Goal: Use online tool/utility

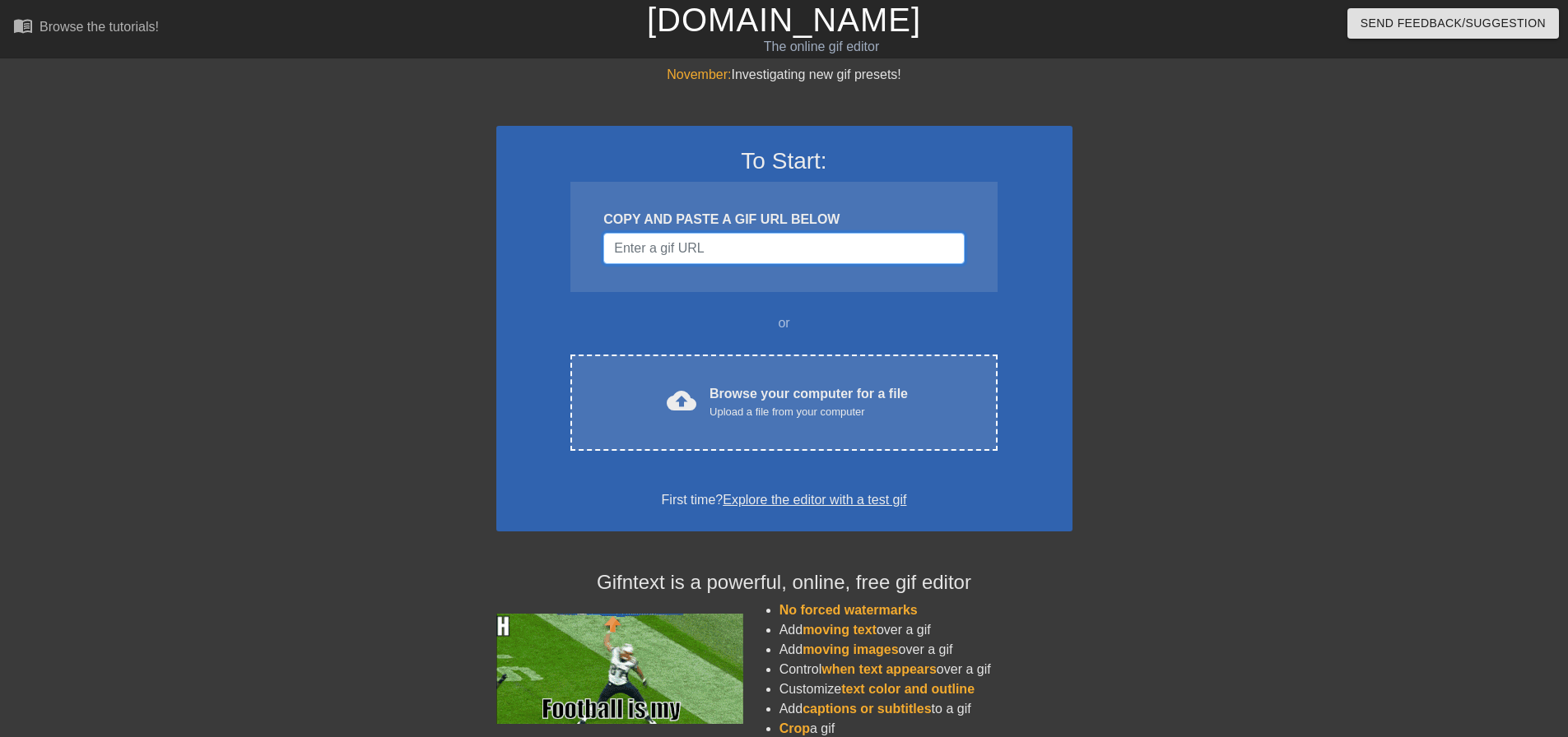
click at [656, 244] on input "Username" at bounding box center [784, 248] width 361 height 31
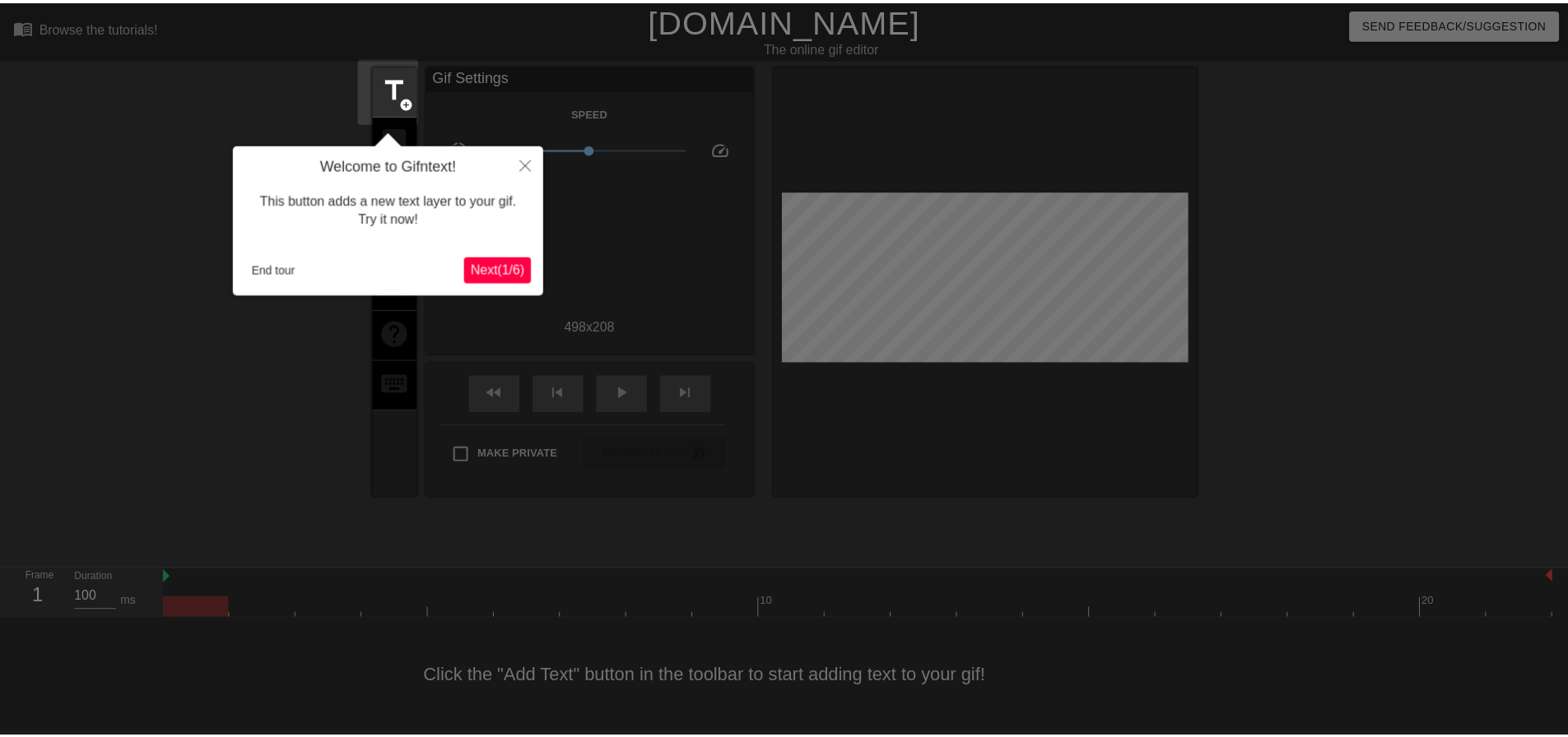
scroll to position [8, 0]
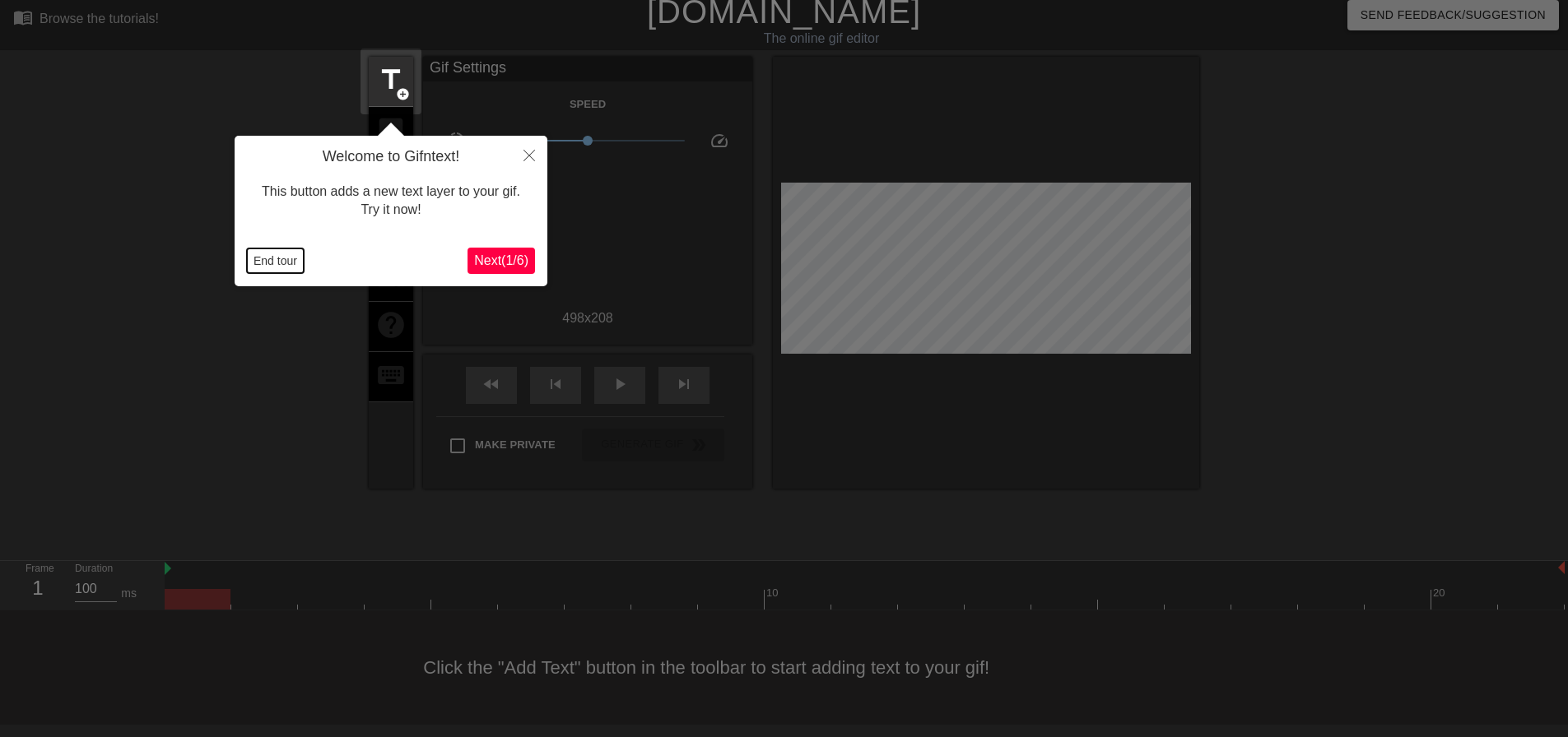
click at [270, 264] on button "End tour" at bounding box center [275, 261] width 56 height 24
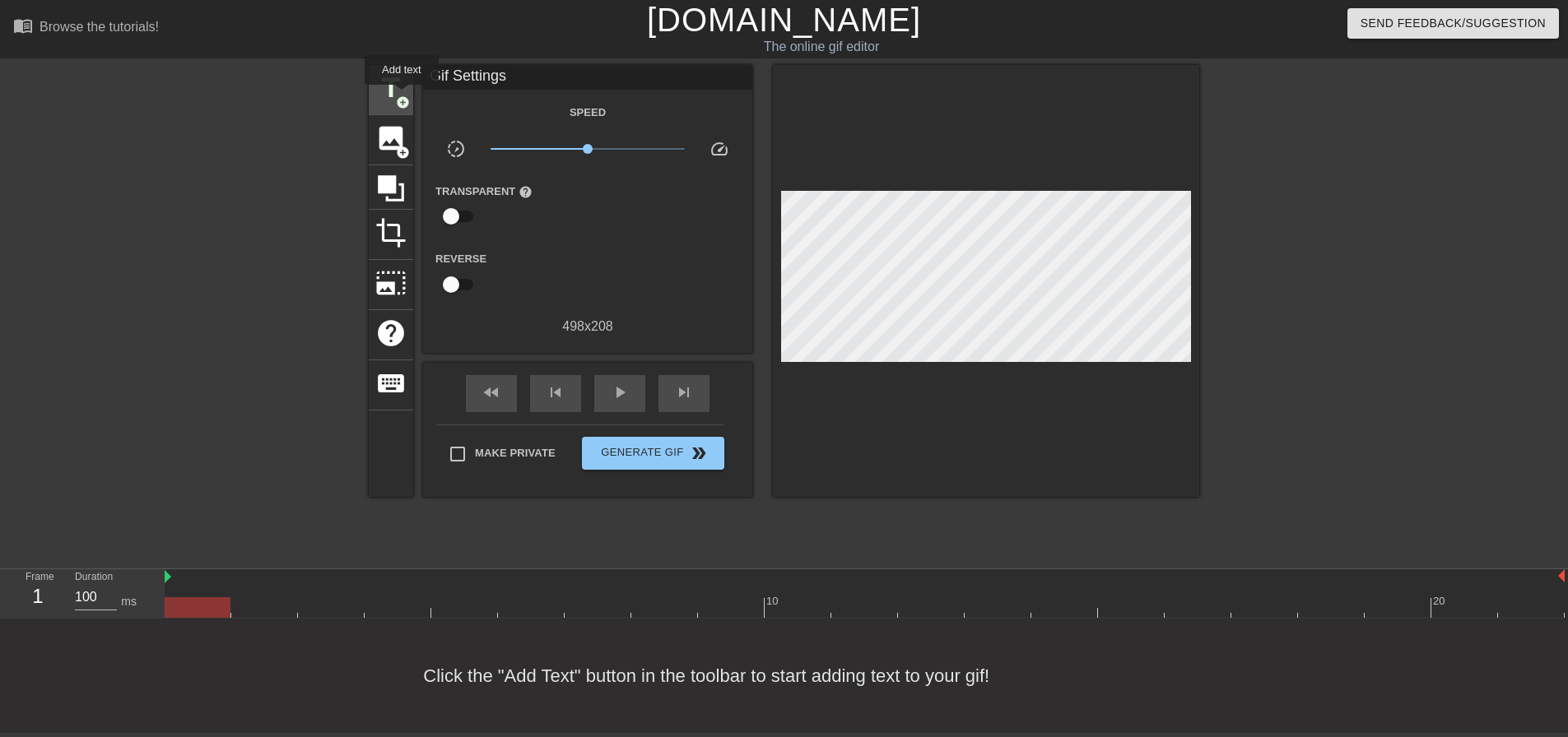
click at [401, 96] on span "add_circle" at bounding box center [403, 102] width 14 height 14
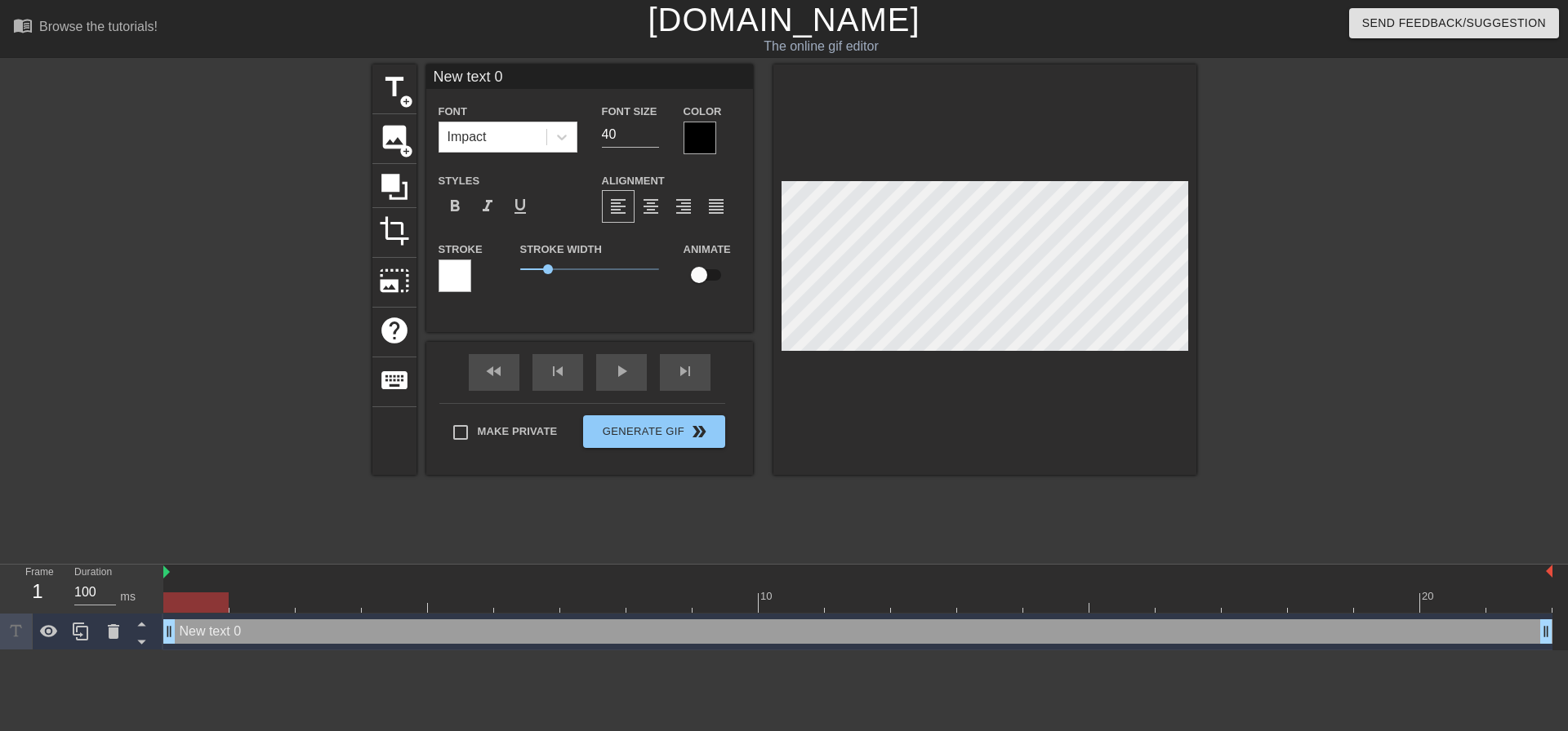
scroll to position [3, 4]
type input "L"
type textarea "L"
type input "Le"
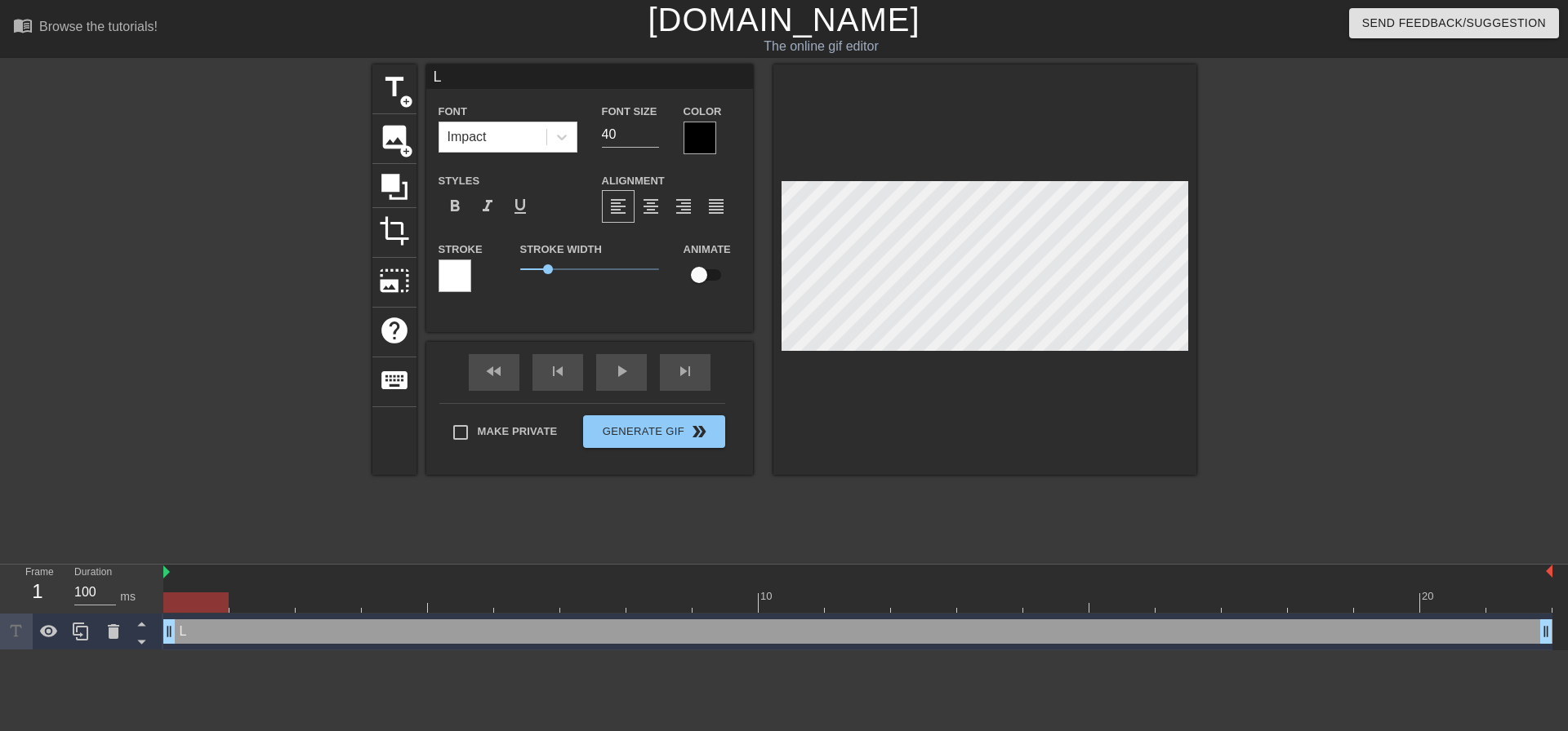
type textarea "Le"
type input "Lea"
type textarea "Lea"
type input "[PERSON_NAME]"
type textarea "[PERSON_NAME]"
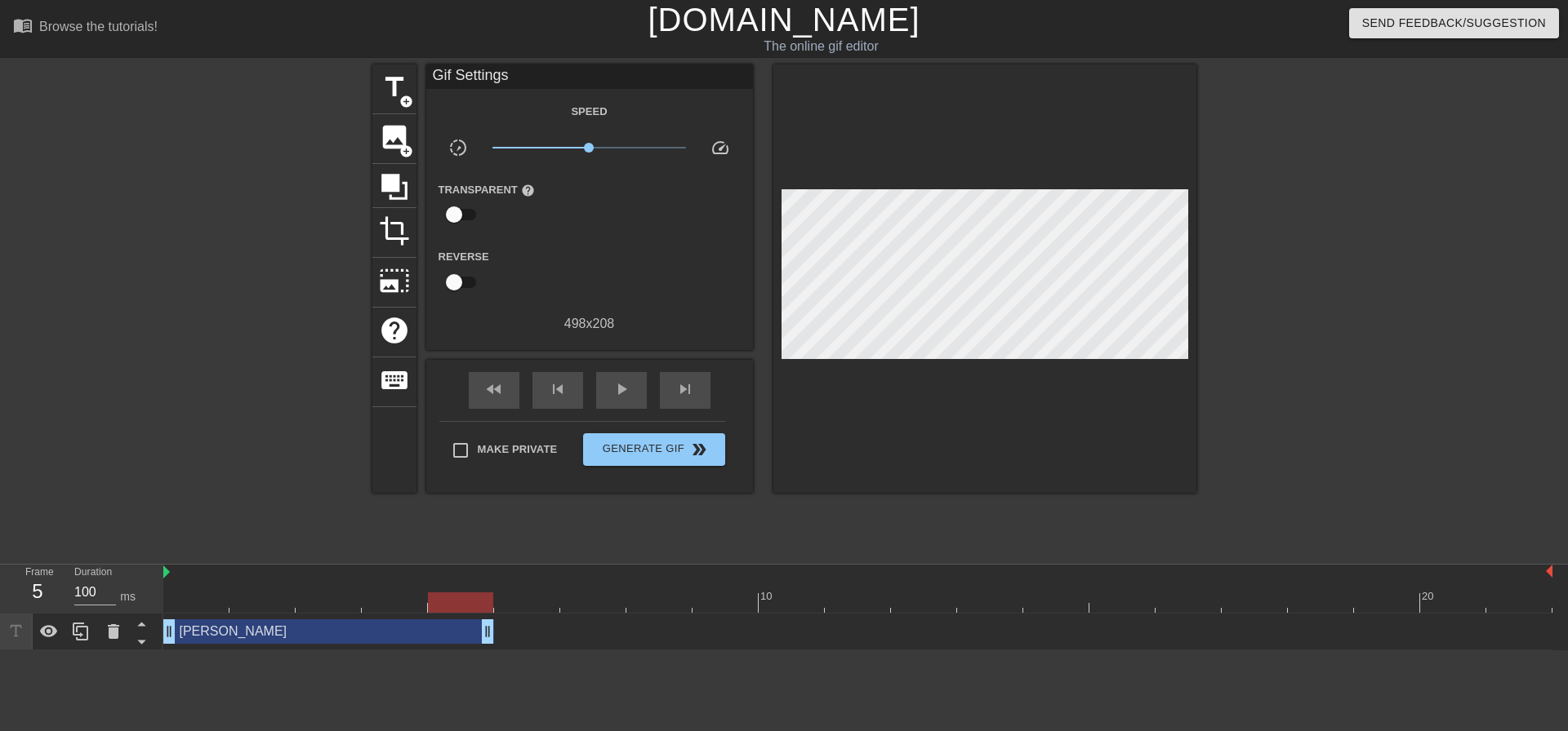
drag, startPoint x: 1543, startPoint y: 634, endPoint x: 502, endPoint y: 630, distance: 1041.0
click at [502, 630] on div "[PERSON_NAME] drag_handle drag_handle" at bounding box center [857, 631] width 1389 height 24
drag, startPoint x: 485, startPoint y: 630, endPoint x: 510, endPoint y: 630, distance: 25.0
click at [510, 630] on div "[PERSON_NAME] drag_handle drag_handle" at bounding box center [857, 631] width 1389 height 24
drag, startPoint x: 488, startPoint y: 630, endPoint x: 508, endPoint y: 631, distance: 20.0
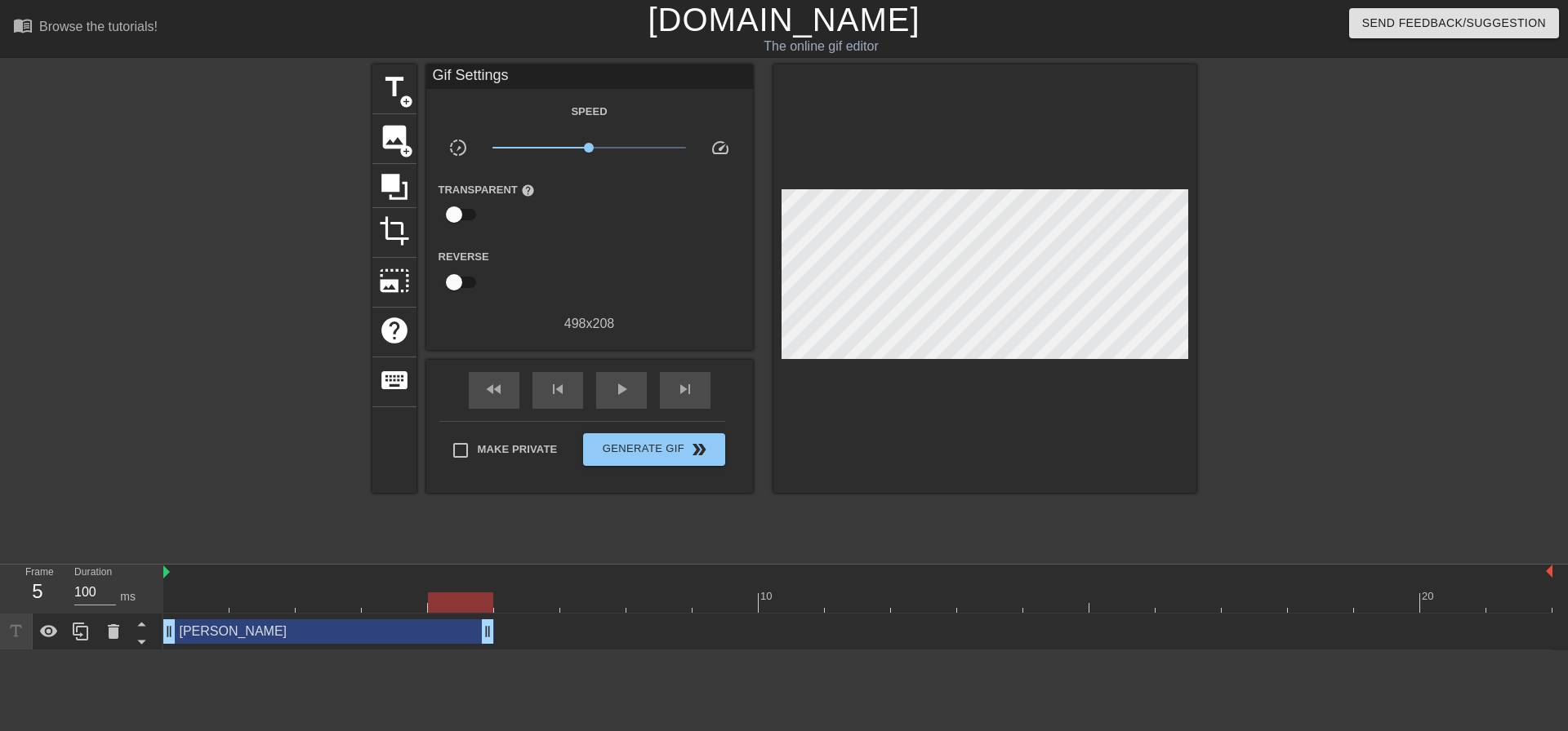
click at [508, 631] on div "[PERSON_NAME] drag_handle drag_handle" at bounding box center [857, 631] width 1389 height 24
drag, startPoint x: 353, startPoint y: 630, endPoint x: 404, endPoint y: 635, distance: 51.2
click at [404, 635] on div "[PERSON_NAME] drag_handle drag_handle" at bounding box center [328, 631] width 331 height 24
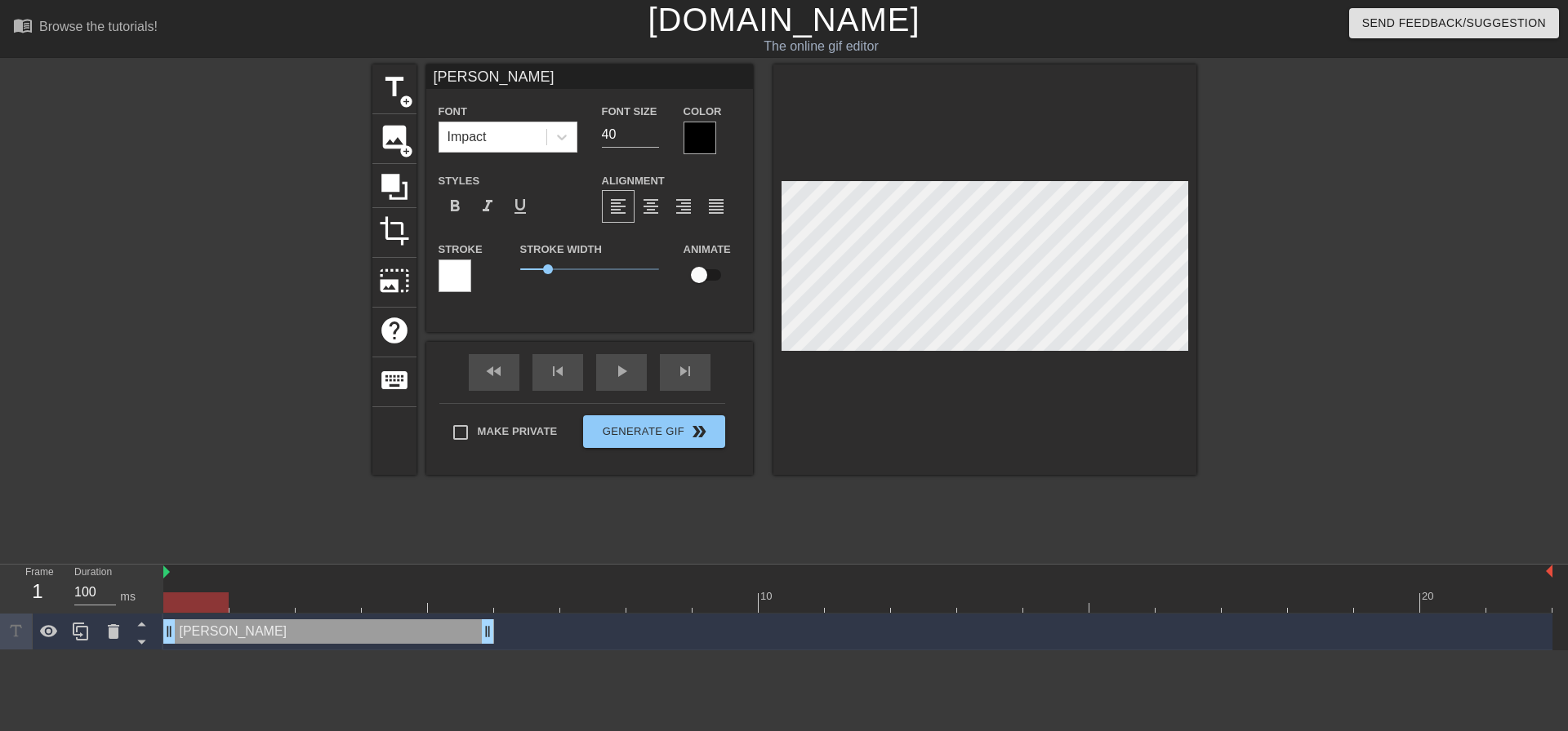
drag, startPoint x: 401, startPoint y: 637, endPoint x: 339, endPoint y: 637, distance: 62.0
click at [339, 637] on div "[PERSON_NAME] drag_handle drag_handle" at bounding box center [328, 631] width 331 height 24
drag, startPoint x: 485, startPoint y: 637, endPoint x: 511, endPoint y: 637, distance: 26.0
click at [511, 637] on div "[PERSON_NAME] drag_handle drag_handle" at bounding box center [857, 631] width 1389 height 24
drag, startPoint x: 472, startPoint y: 601, endPoint x: 542, endPoint y: 603, distance: 70.0
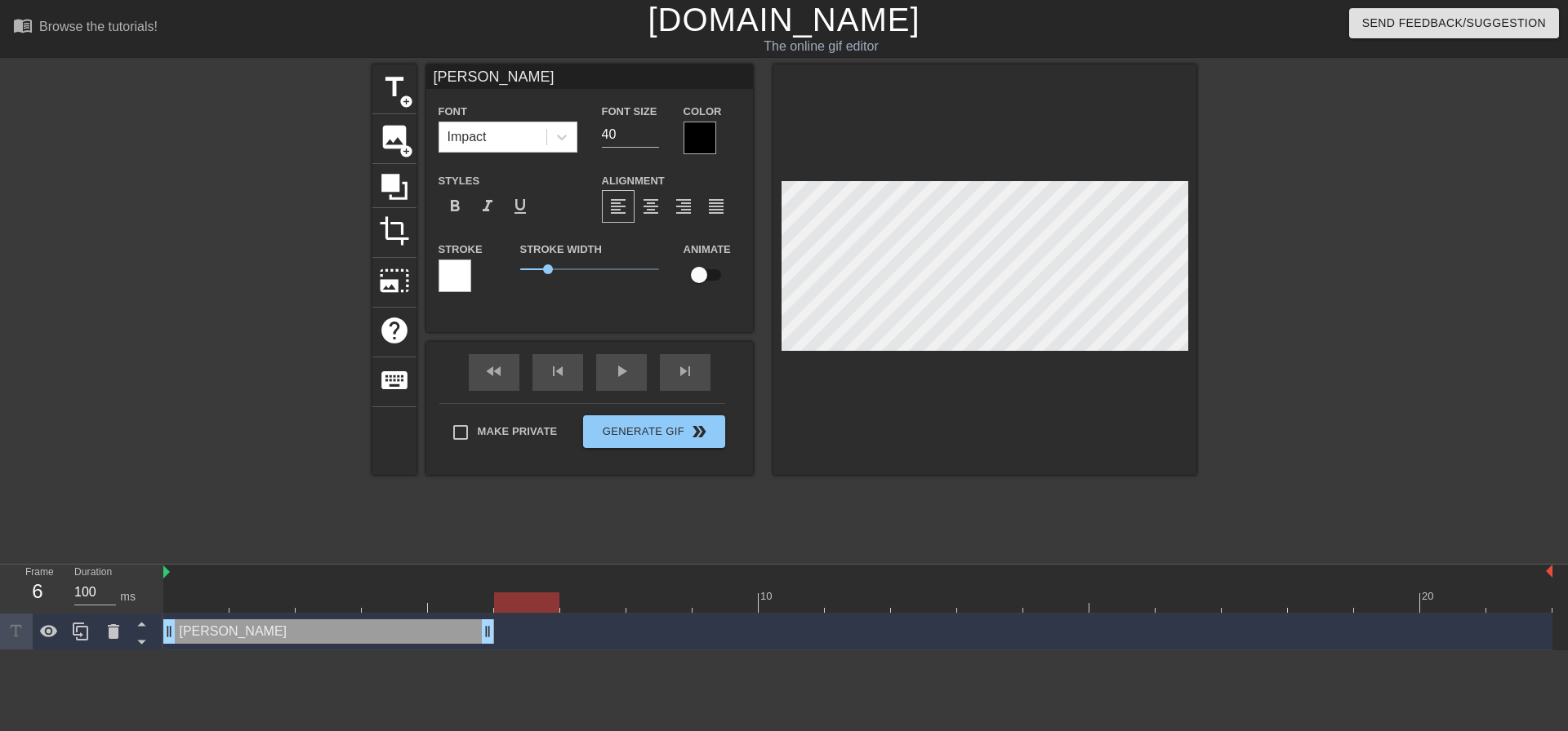
click at [542, 603] on div at bounding box center [526, 602] width 65 height 20
drag, startPoint x: 509, startPoint y: 600, endPoint x: 470, endPoint y: 600, distance: 39.0
click at [470, 600] on div at bounding box center [460, 602] width 65 height 20
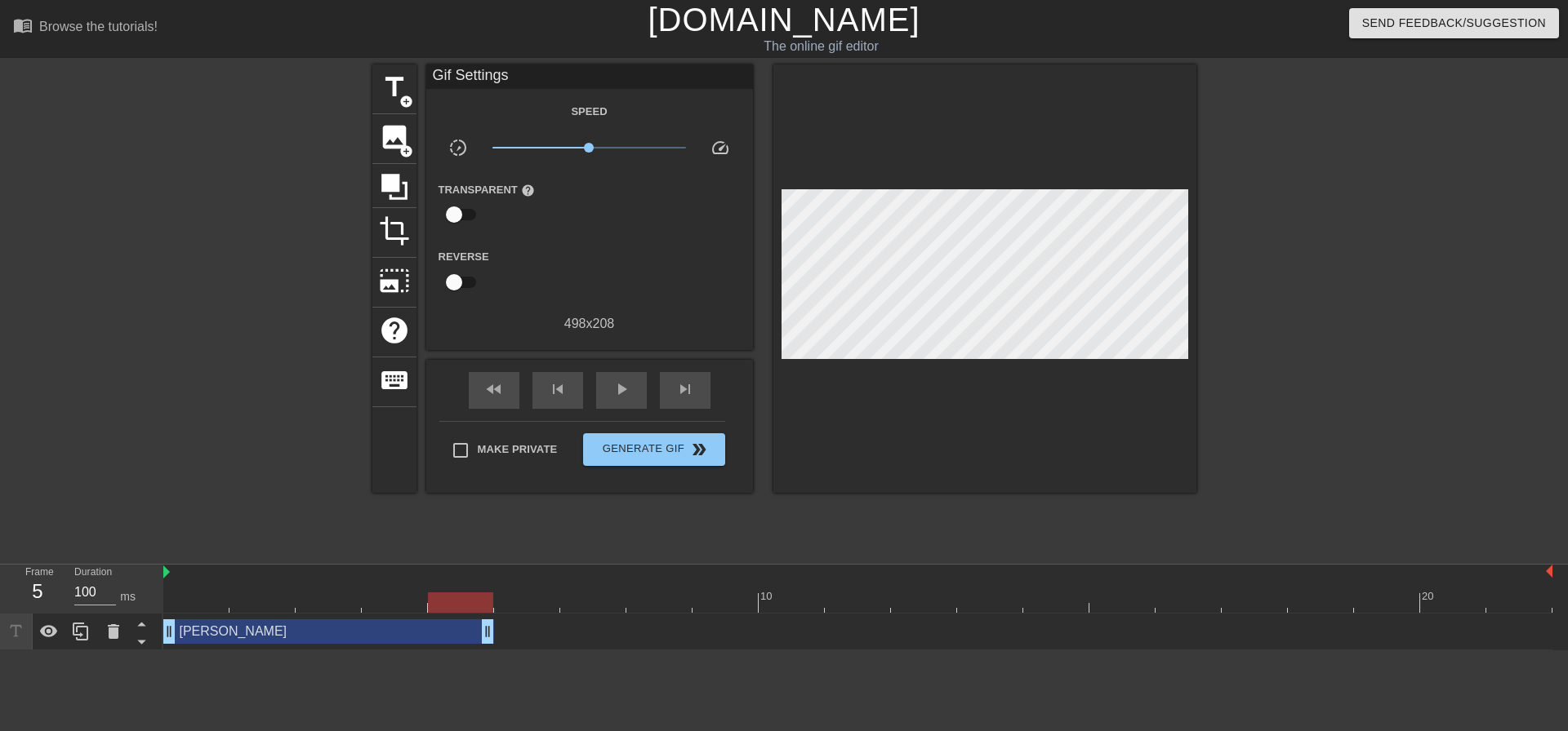
click at [1320, 364] on div at bounding box center [1338, 309] width 245 height 490
click at [518, 604] on div at bounding box center [857, 602] width 1389 height 20
click at [406, 99] on span "add_circle" at bounding box center [406, 102] width 14 height 14
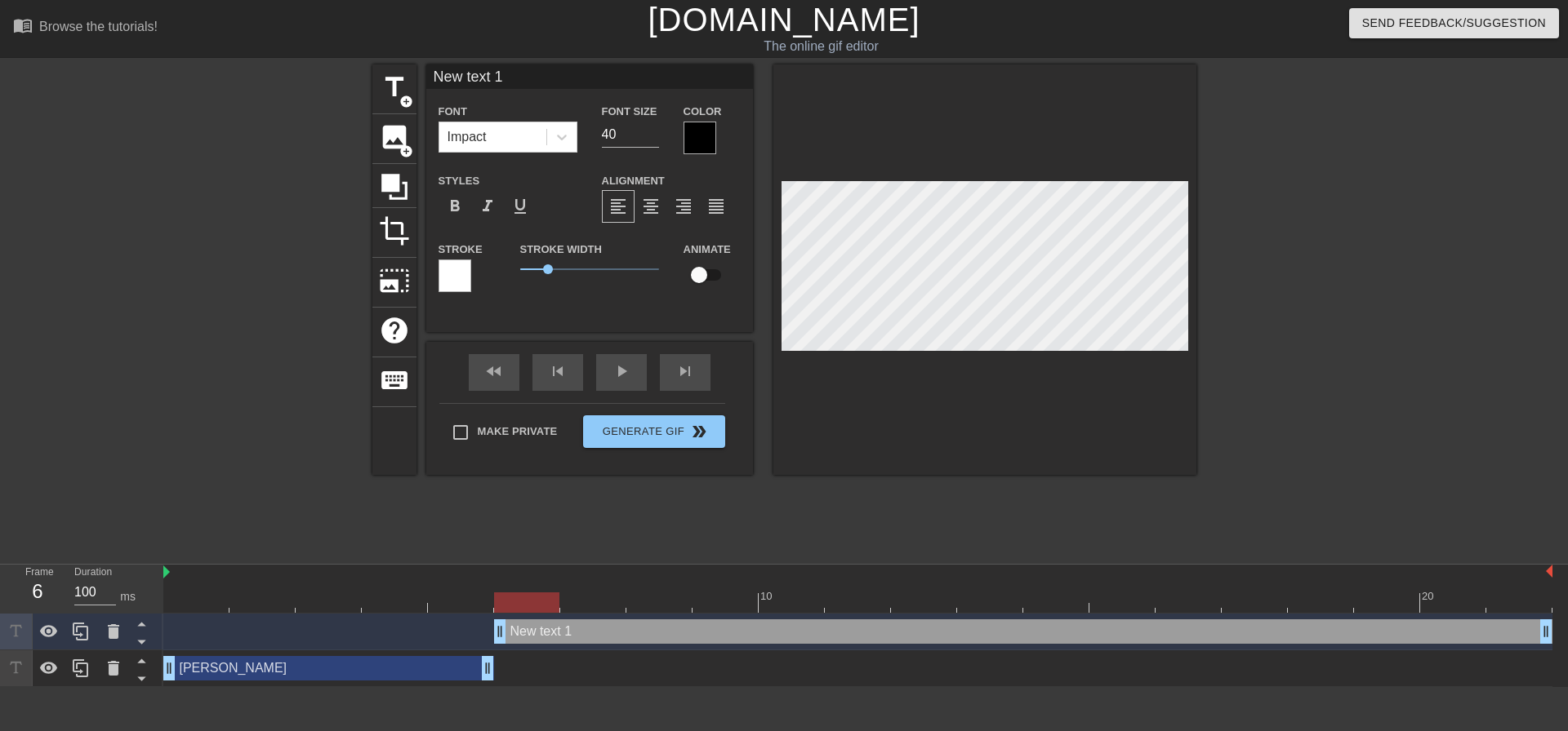
scroll to position [3, 5]
type input "L"
type textarea "L"
type input "Le"
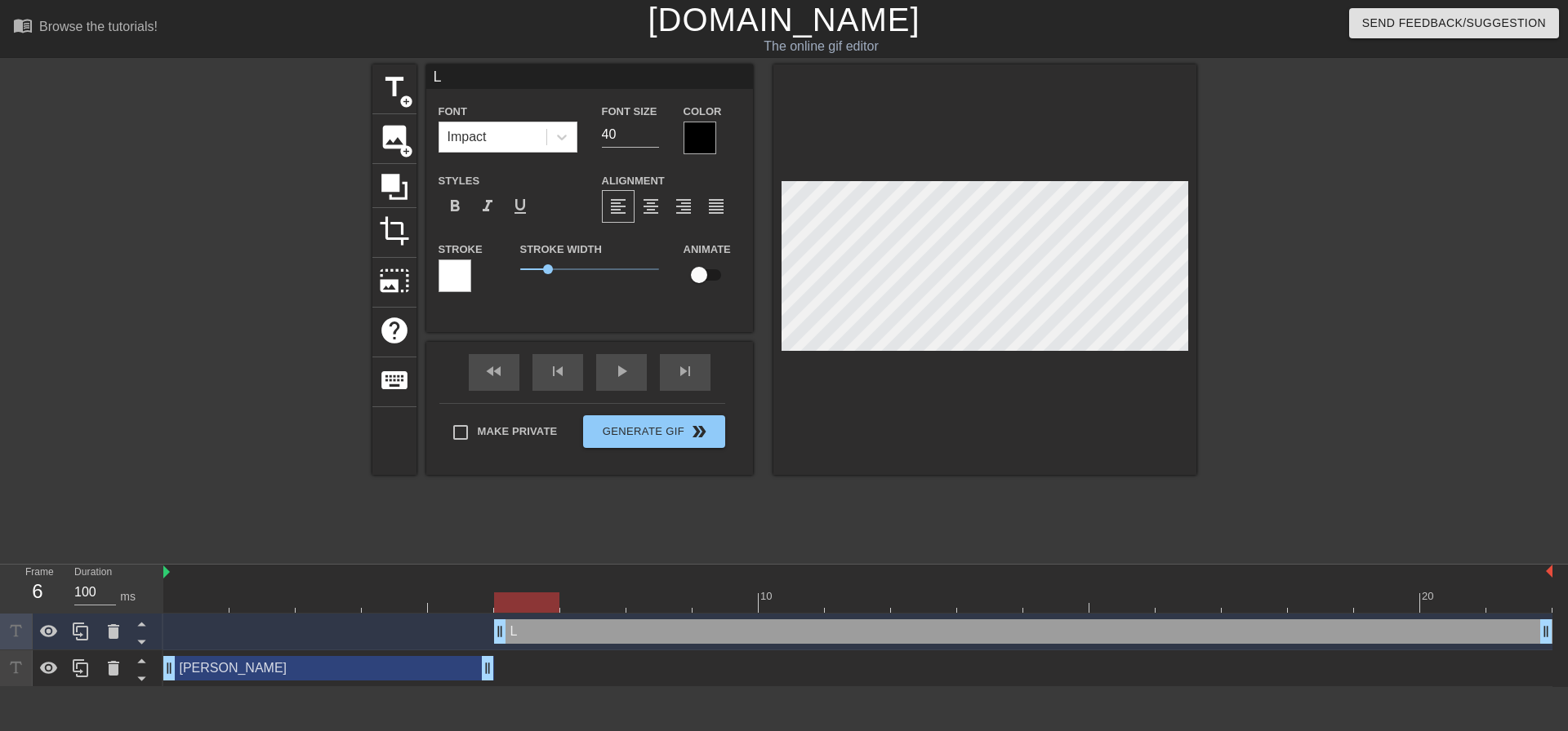
type textarea "Le"
type input "Lea"
type textarea "Lea"
type input "[PERSON_NAME]"
type textarea "[PERSON_NAME]"
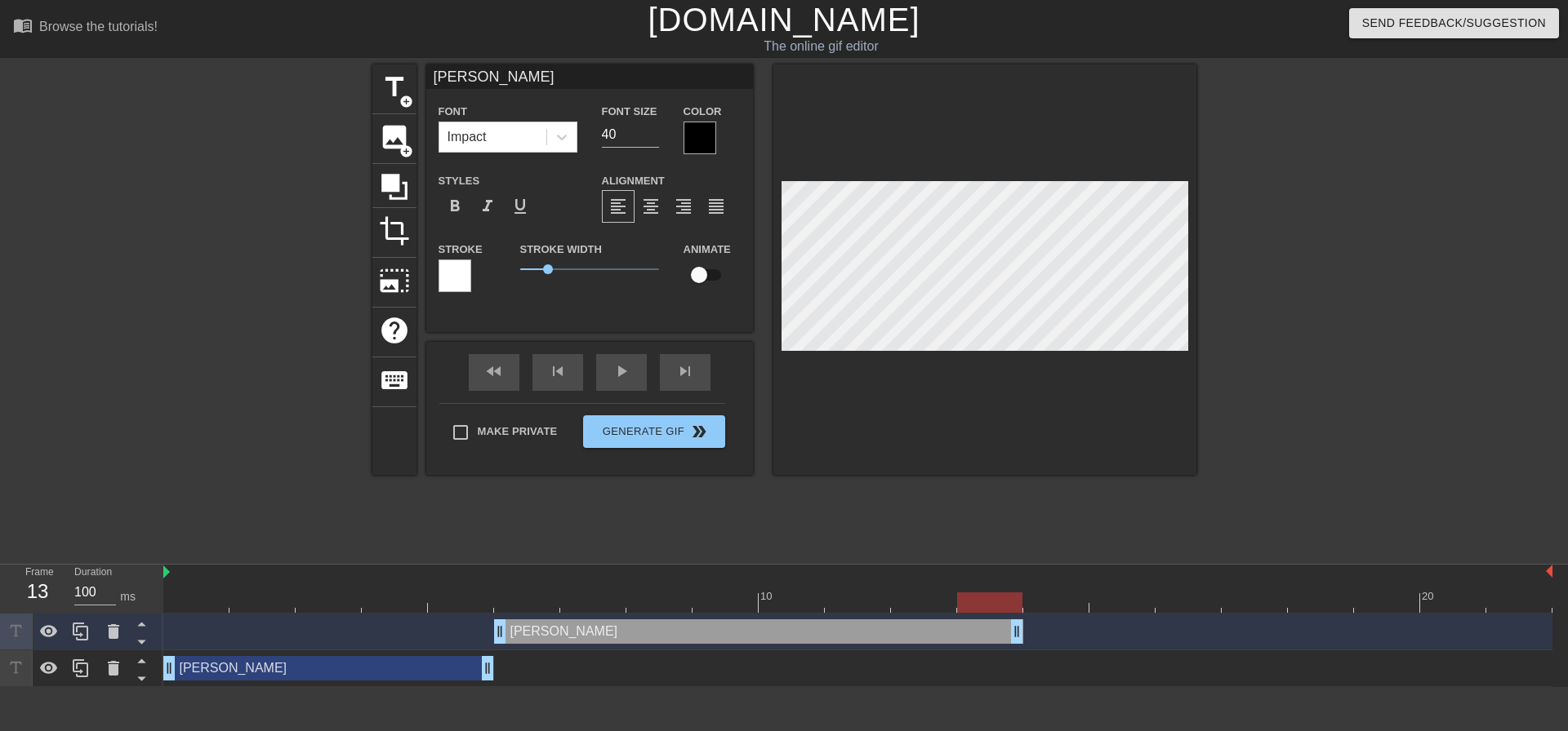
drag, startPoint x: 1548, startPoint y: 631, endPoint x: 1012, endPoint y: 613, distance: 536.3
click at [1012, 613] on div "10 20 [PERSON_NAME] drag_handle drag_handle [PERSON_NAME] drag_handle drag_hand…" at bounding box center [865, 625] width 1404 height 122
click at [1317, 307] on div at bounding box center [1338, 309] width 245 height 490
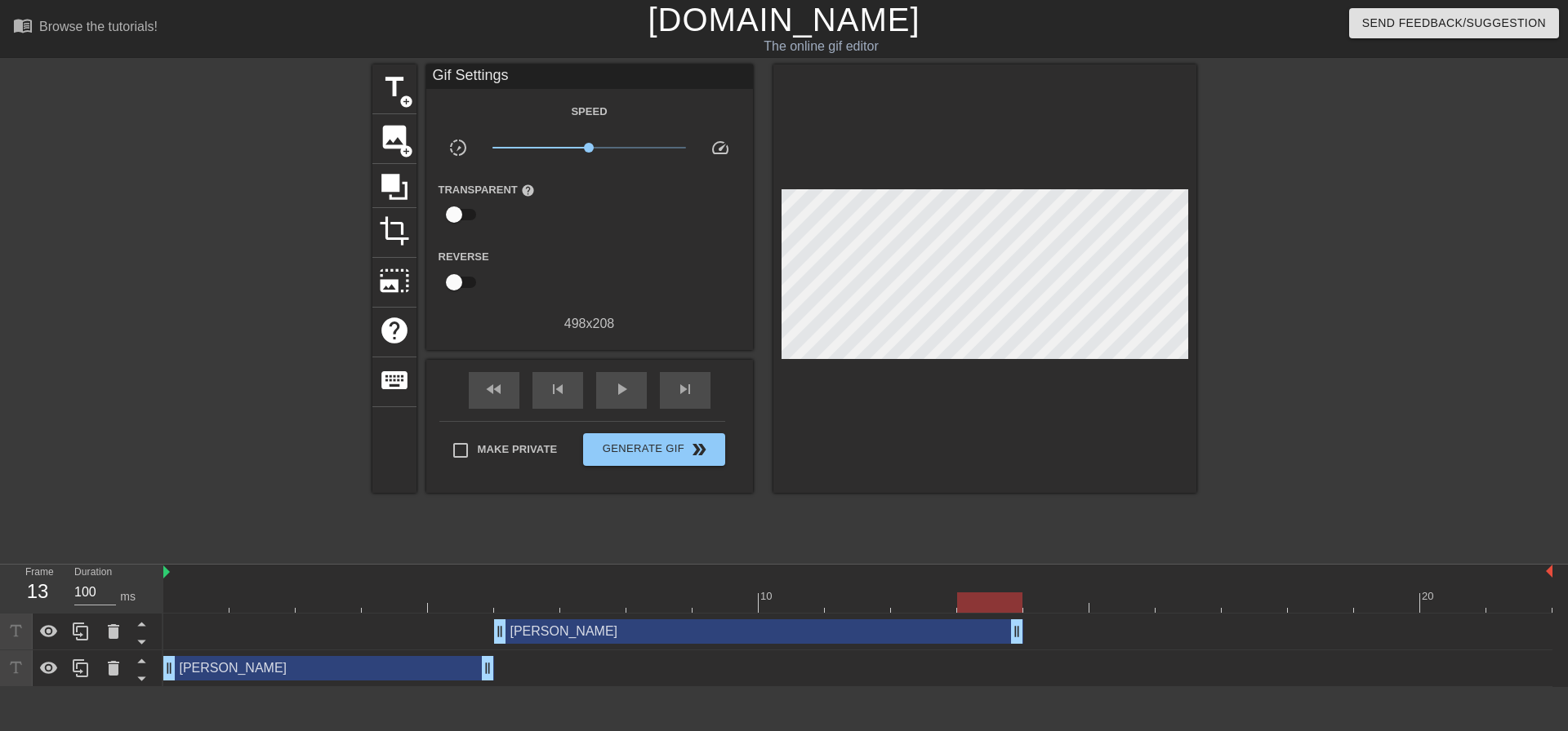
click at [192, 597] on div at bounding box center [857, 602] width 1389 height 20
click at [624, 380] on span "play_arrow" at bounding box center [620, 389] width 20 height 20
click at [624, 380] on span "pause" at bounding box center [620, 389] width 20 height 20
click at [403, 104] on span "add_circle" at bounding box center [406, 102] width 14 height 14
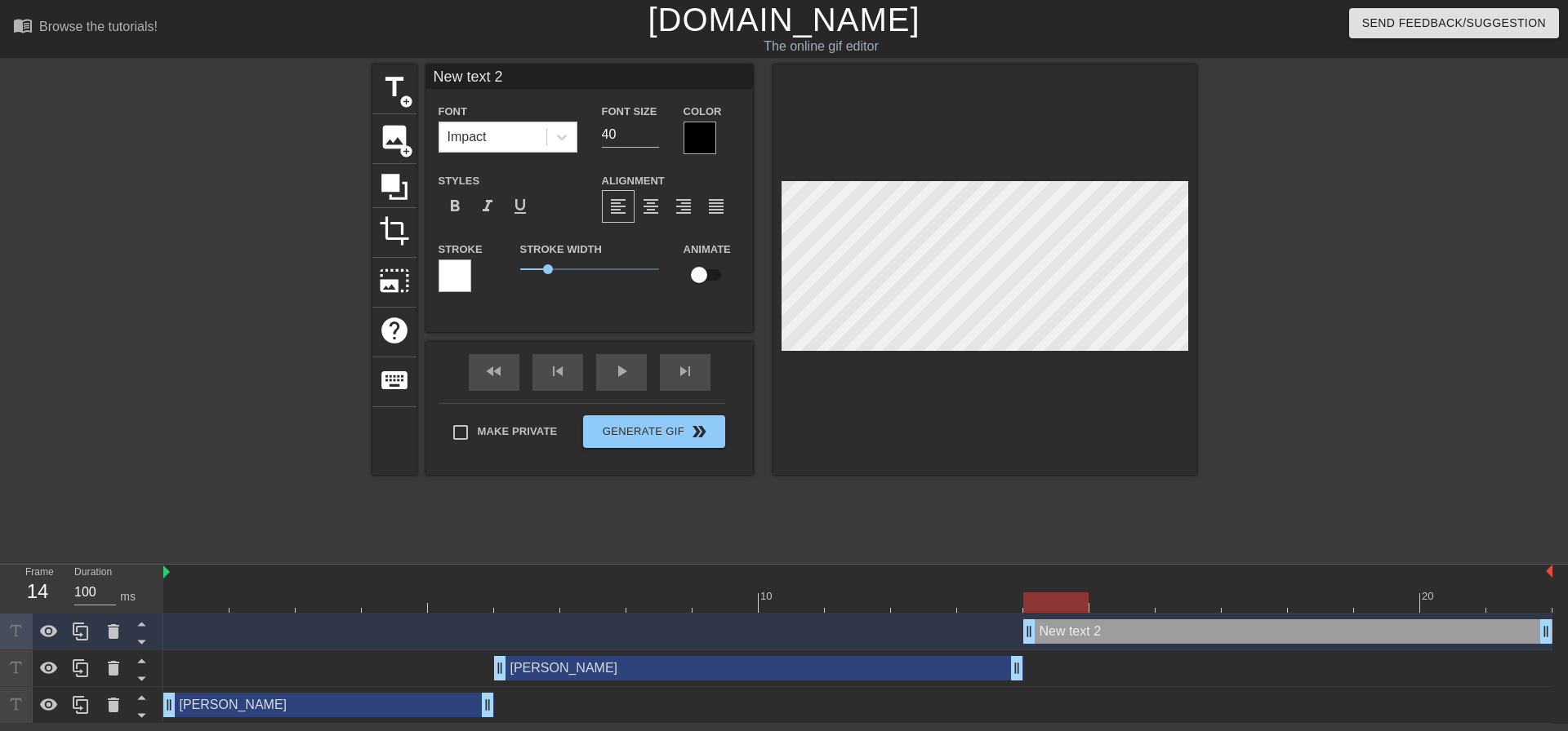
drag, startPoint x: 964, startPoint y: 629, endPoint x: 1018, endPoint y: 632, distance: 54.1
click at [1018, 632] on div "New text 2 drag_handle drag_handle" at bounding box center [857, 631] width 1389 height 24
type input "J"
type textarea "J"
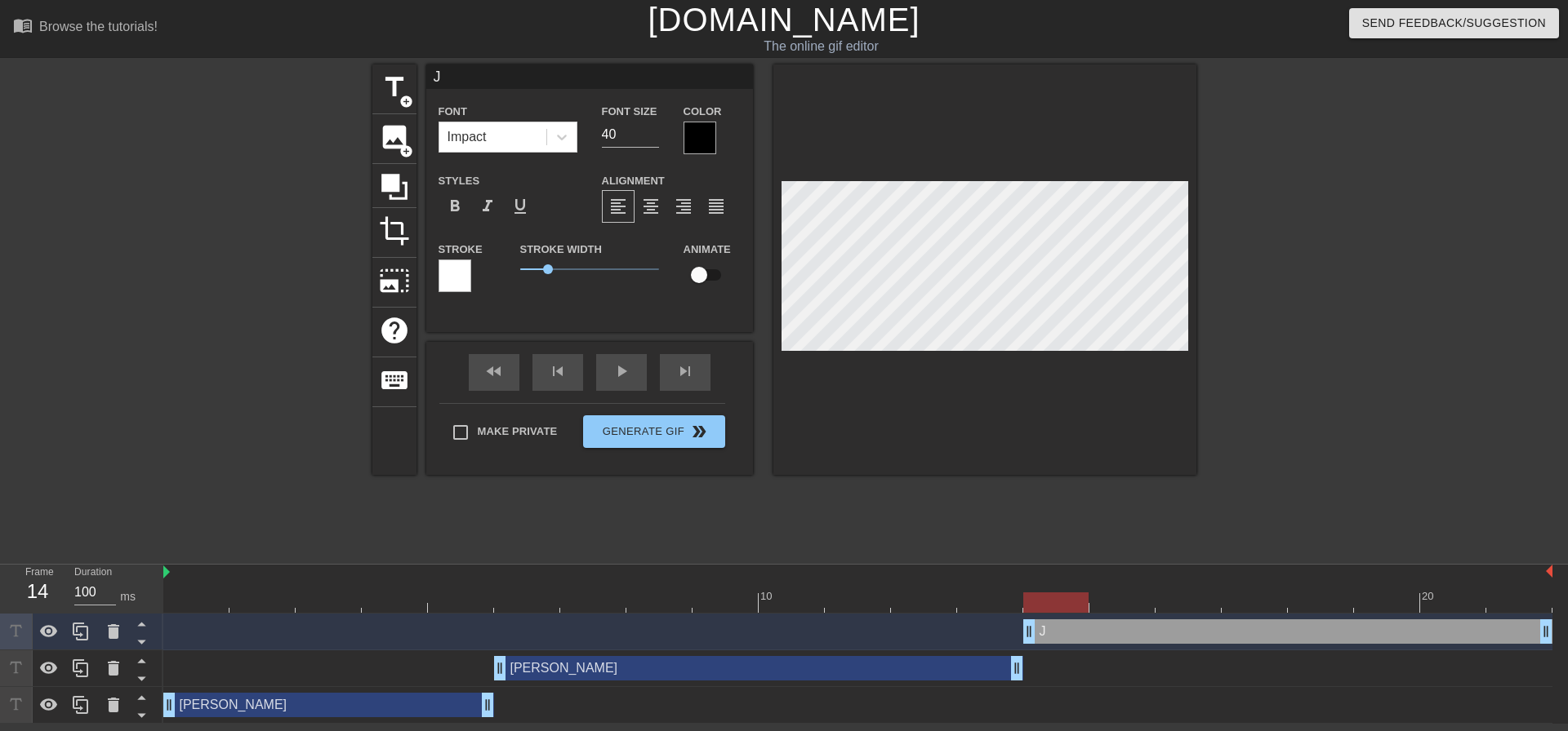
scroll to position [3, 3]
type input "[PERSON_NAME]"
type textarea "[PERSON_NAME]"
type input "[PERSON_NAME]"
type textarea "[PERSON_NAME]"
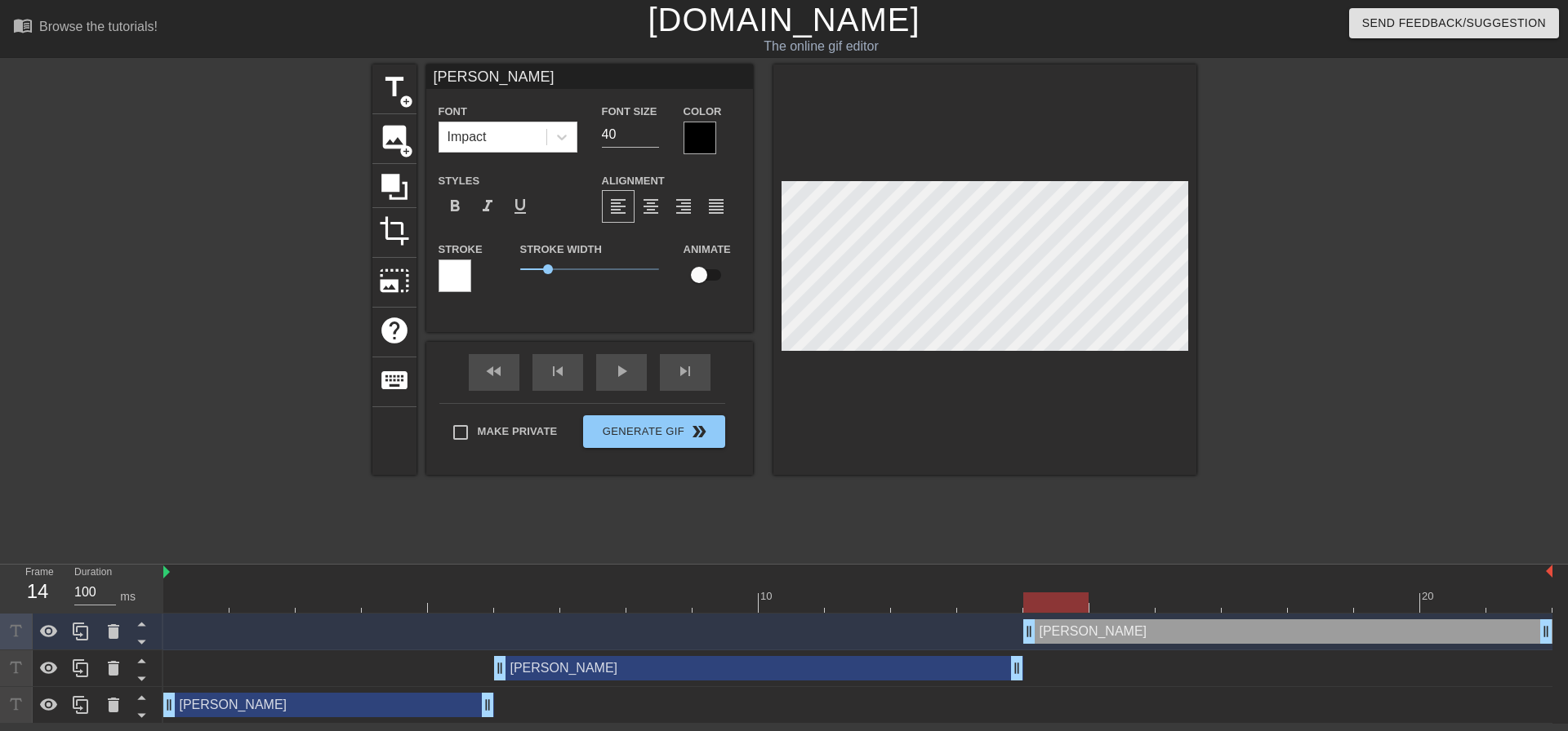
type input "[PERSON_NAME]"
type textarea "[PERSON_NAME]"
type input "[PERSON_NAME]"
type textarea "[PERSON_NAME]"
type input "[PERSON_NAME] as"
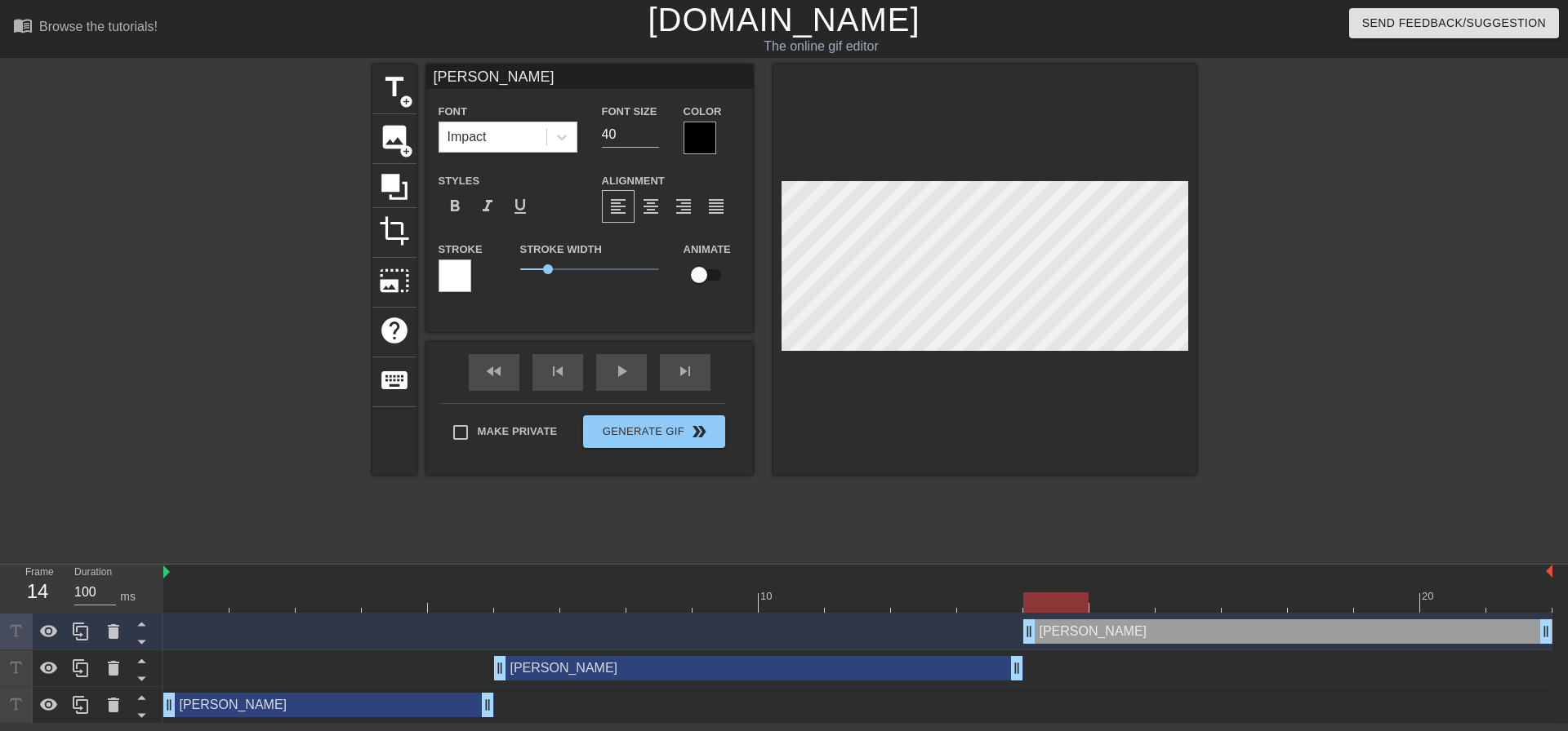
type textarea "[PERSON_NAME] as"
type input "[PERSON_NAME]"
type textarea "[PERSON_NAME]"
type input "[PERSON_NAME]"
type textarea "[PERSON_NAME]"
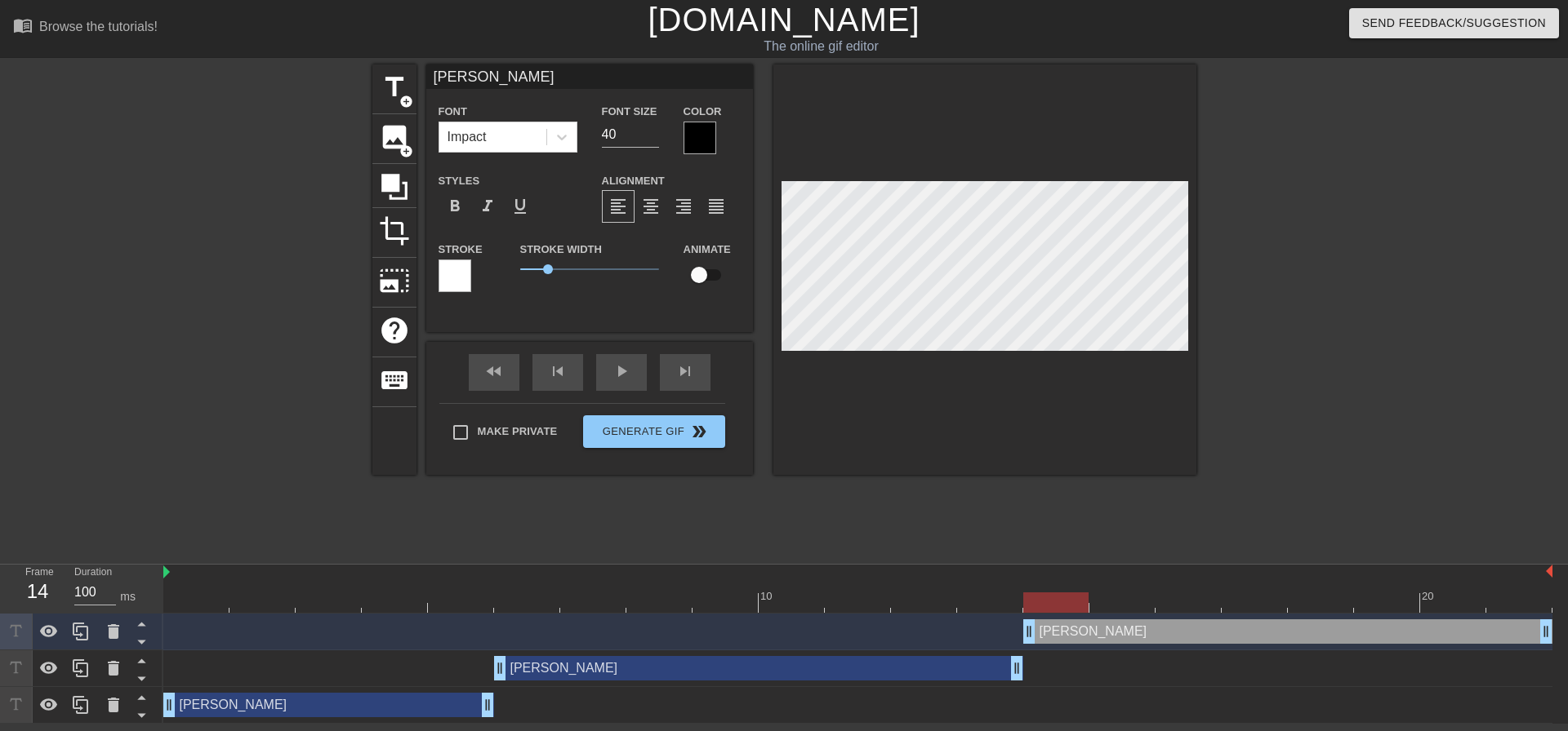
type input "[PERSON_NAME]"
type textarea "[PERSON_NAME]"
type input "[PERSON_NAME] asking"
type textarea "[PERSON_NAME] asking"
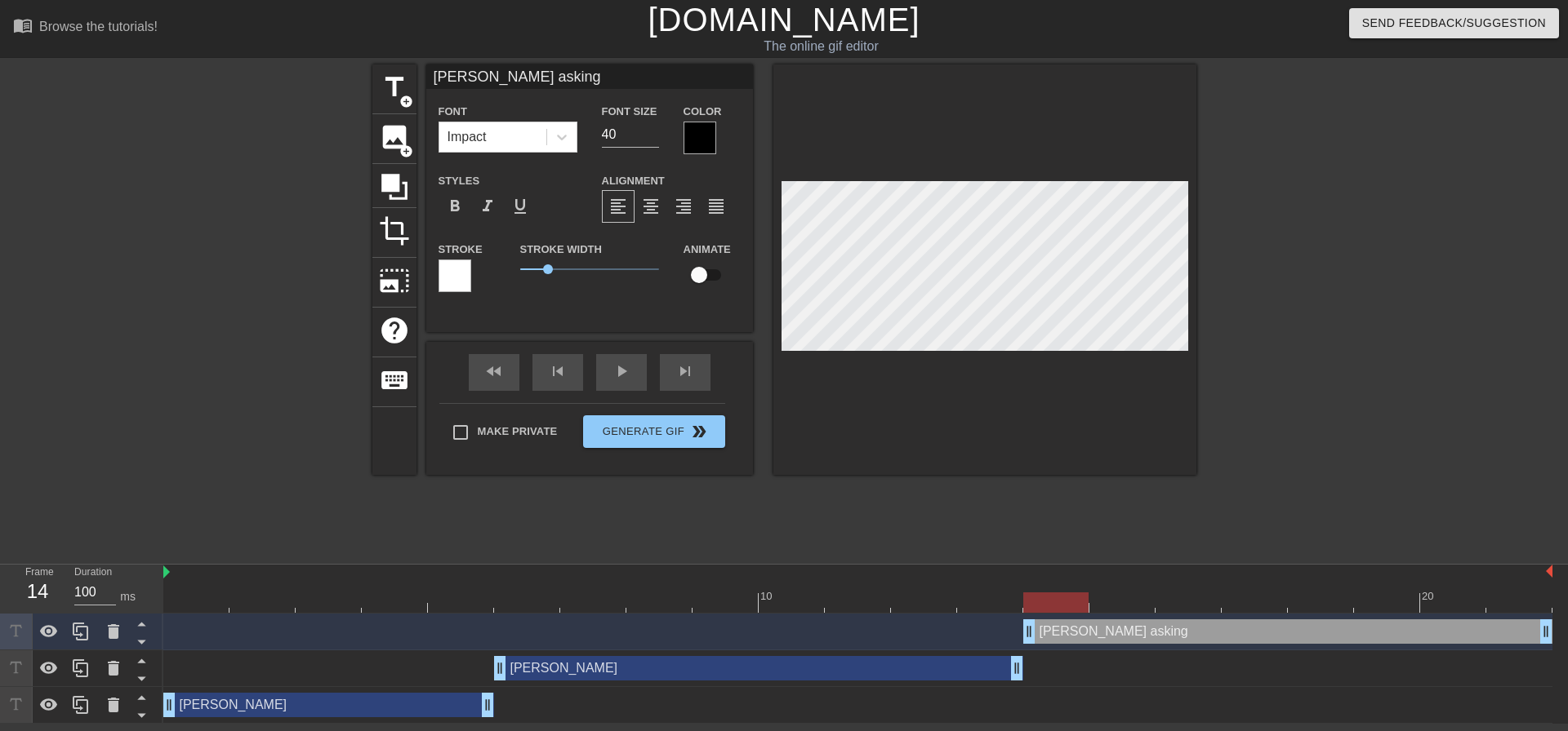
type input "[PERSON_NAME] asking"
type textarea "[PERSON_NAME] asking"
type input "[PERSON_NAME] asking i"
type textarea "[PERSON_NAME] asking i"
type input "[PERSON_NAME] asking if"
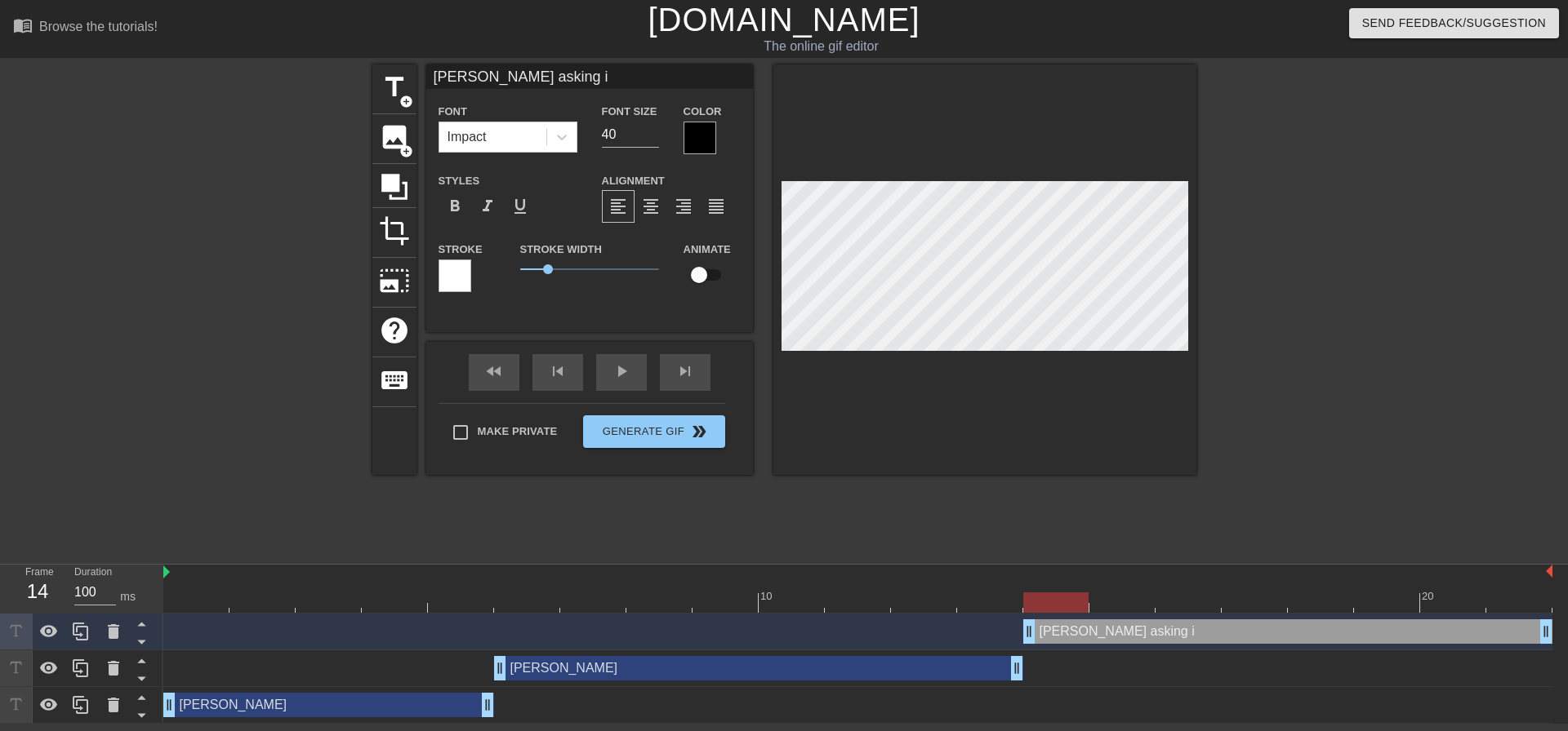
type textarea "[PERSON_NAME] asking if"
type input "[PERSON_NAME] asking if"
type textarea "[PERSON_NAME] asking if"
type input "[PERSON_NAME] asking if w"
type textarea "[PERSON_NAME] asking if w"
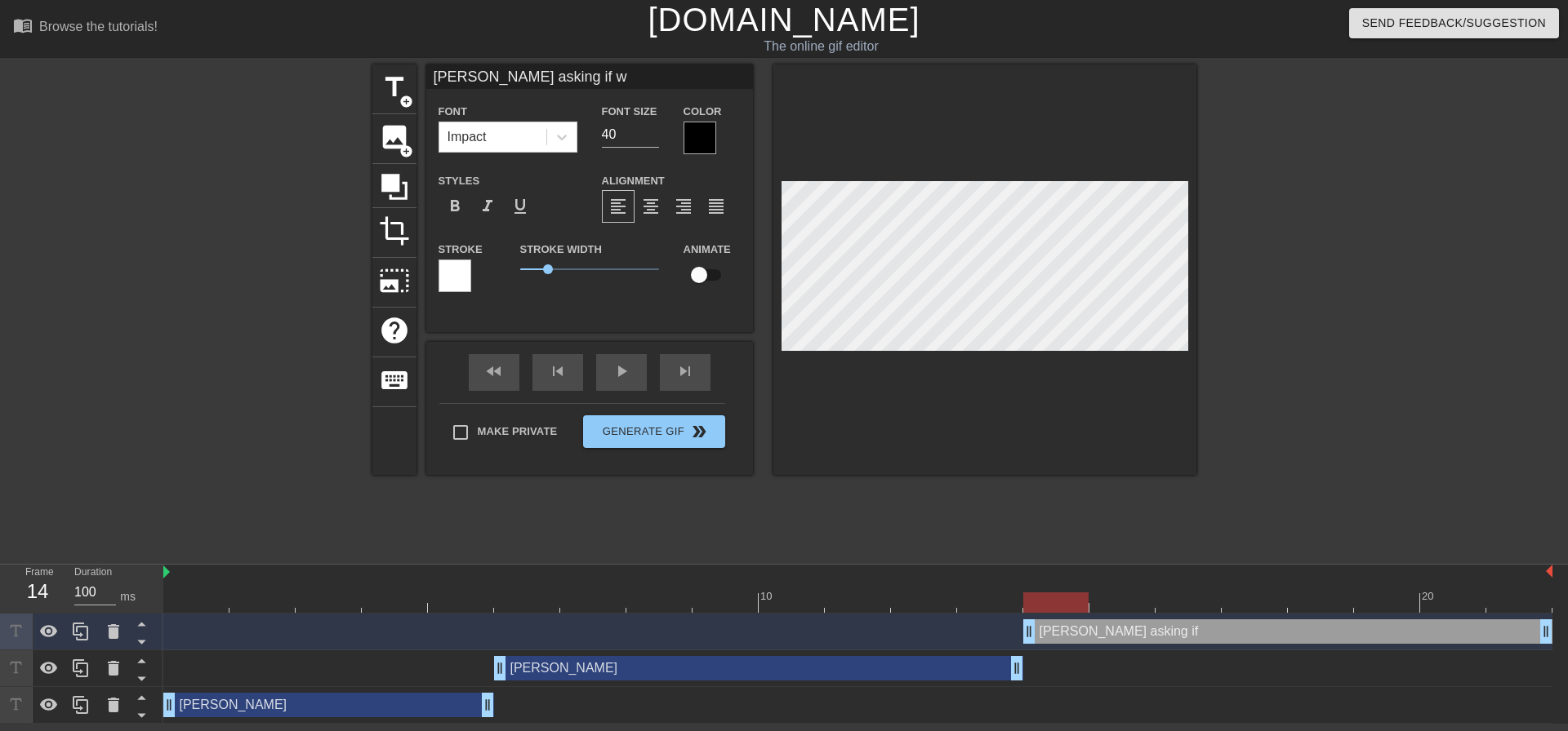
type input "[PERSON_NAME] asking if we"
type textarea "[PERSON_NAME] asking if we"
type input "[PERSON_NAME] asking if we"
type textarea "[PERSON_NAME] asking if we"
type input "[PERSON_NAME] asking if we e"
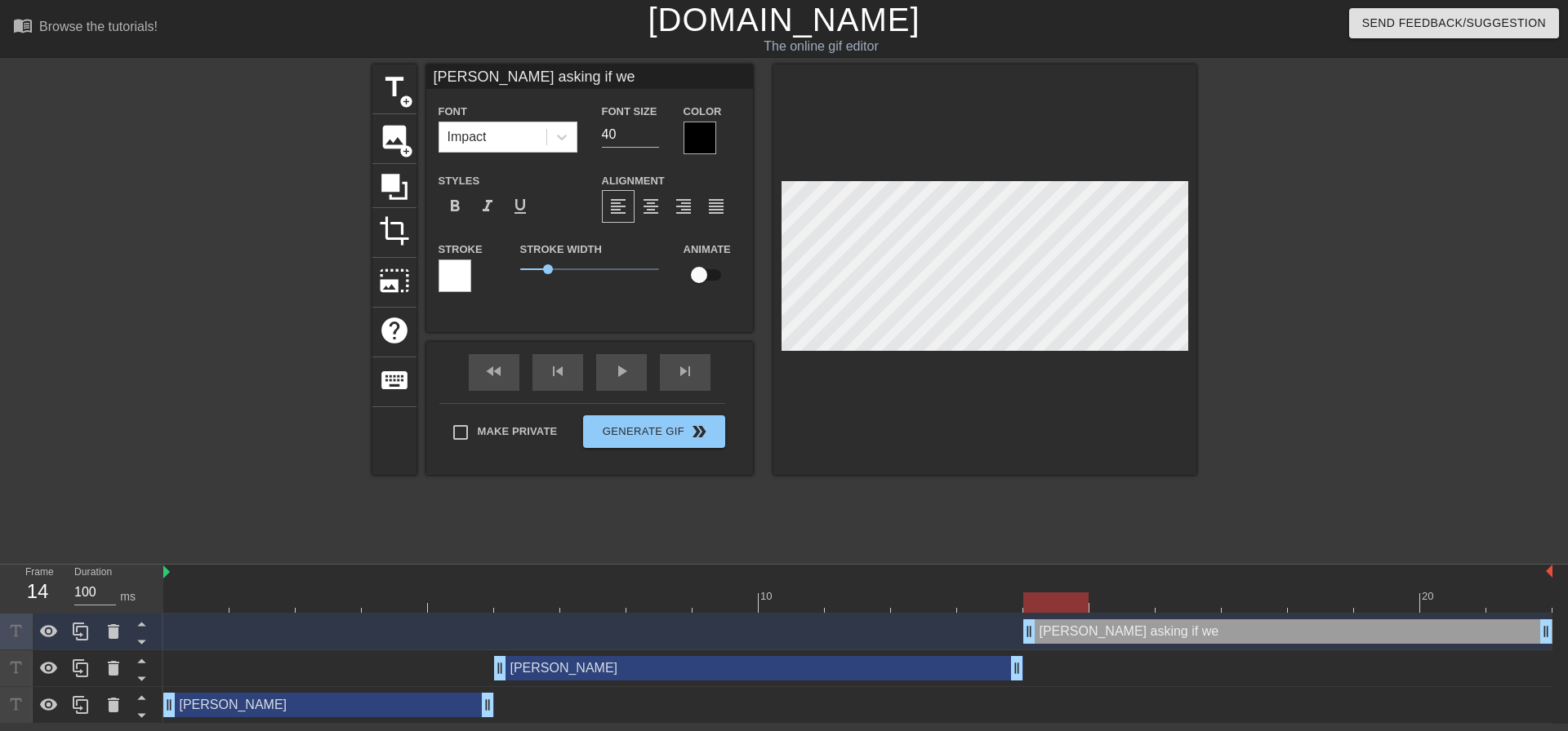
type textarea "[PERSON_NAME] asking if we e"
type input "[PERSON_NAME] asking if we ev"
type textarea "[PERSON_NAME] asking if we ev"
type input "[PERSON_NAME] asking if we eve"
type textarea "[PERSON_NAME] asking if we eve"
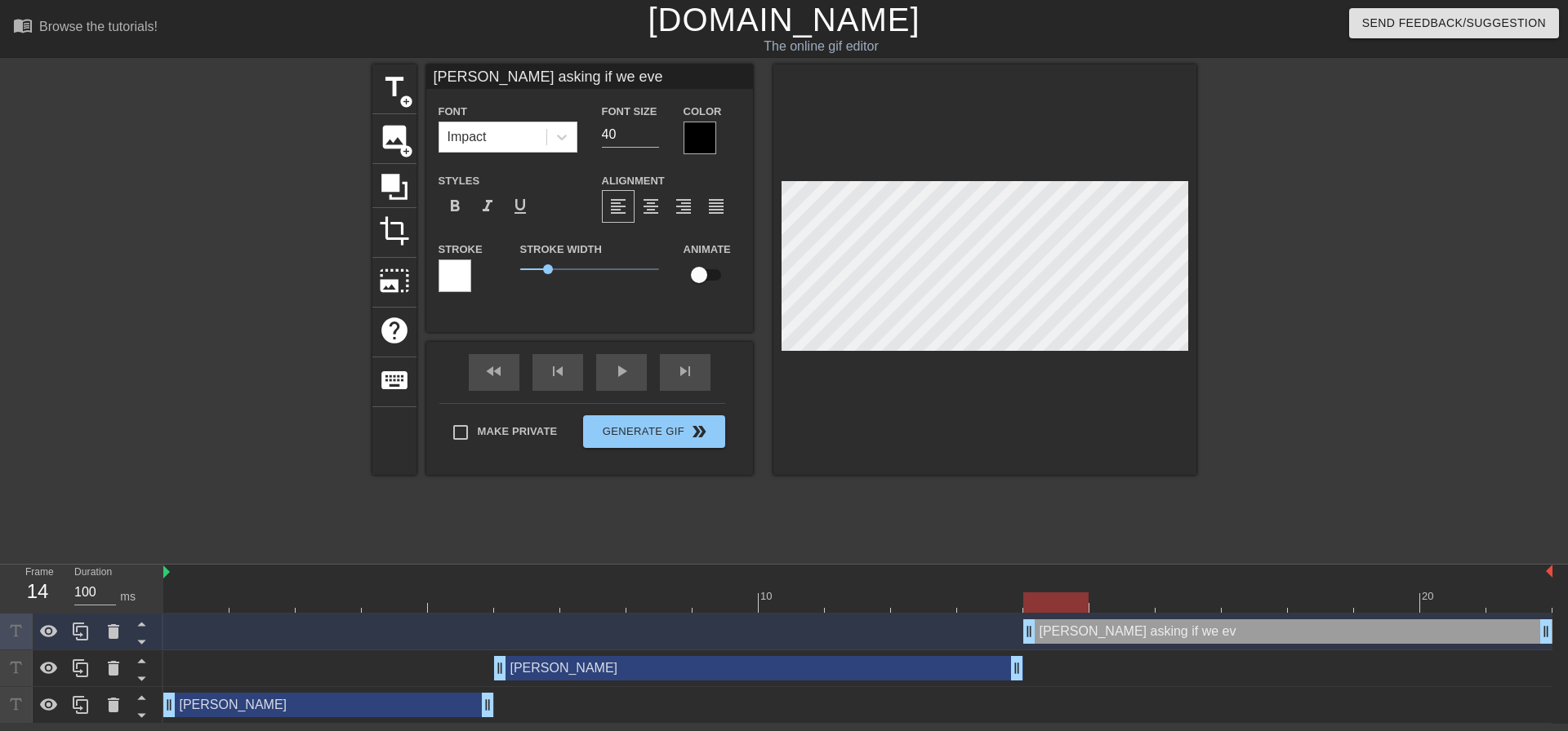
type input "[PERSON_NAME] asking if we ever"
type textarea "[PERSON_NAME] asking if we ever"
type input "[PERSON_NAME] asking if we ever"
type textarea "[PERSON_NAME] asking if we ever"
type input "[PERSON_NAME] asking if we ever h"
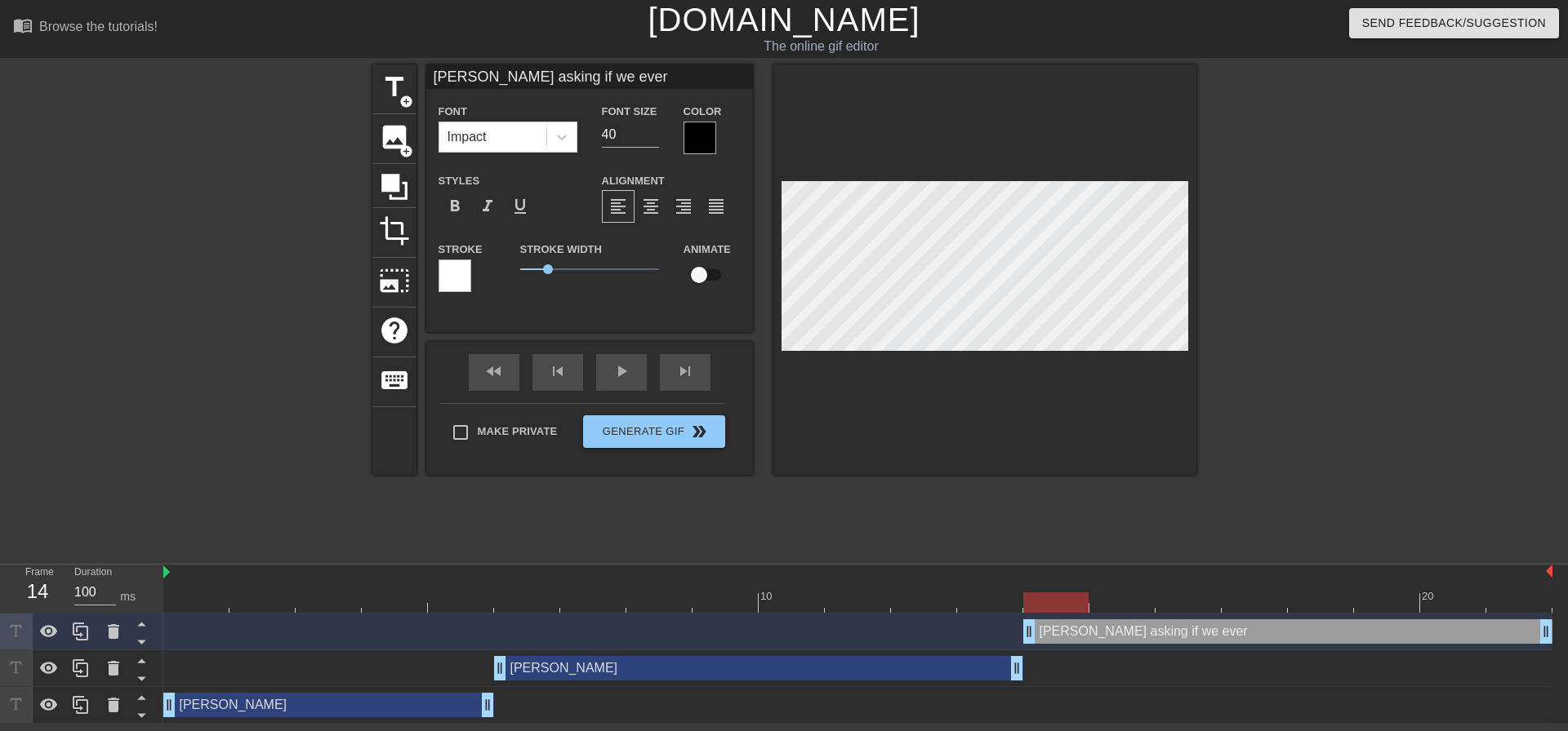
type textarea "[PERSON_NAME] asking if we ever h"
type input "[PERSON_NAME] asking if we ever he"
type textarea "[PERSON_NAME] asking if we ever he"
type input "[PERSON_NAME] asking if we ever hea"
type textarea "[PERSON_NAME] asking if we ever hea"
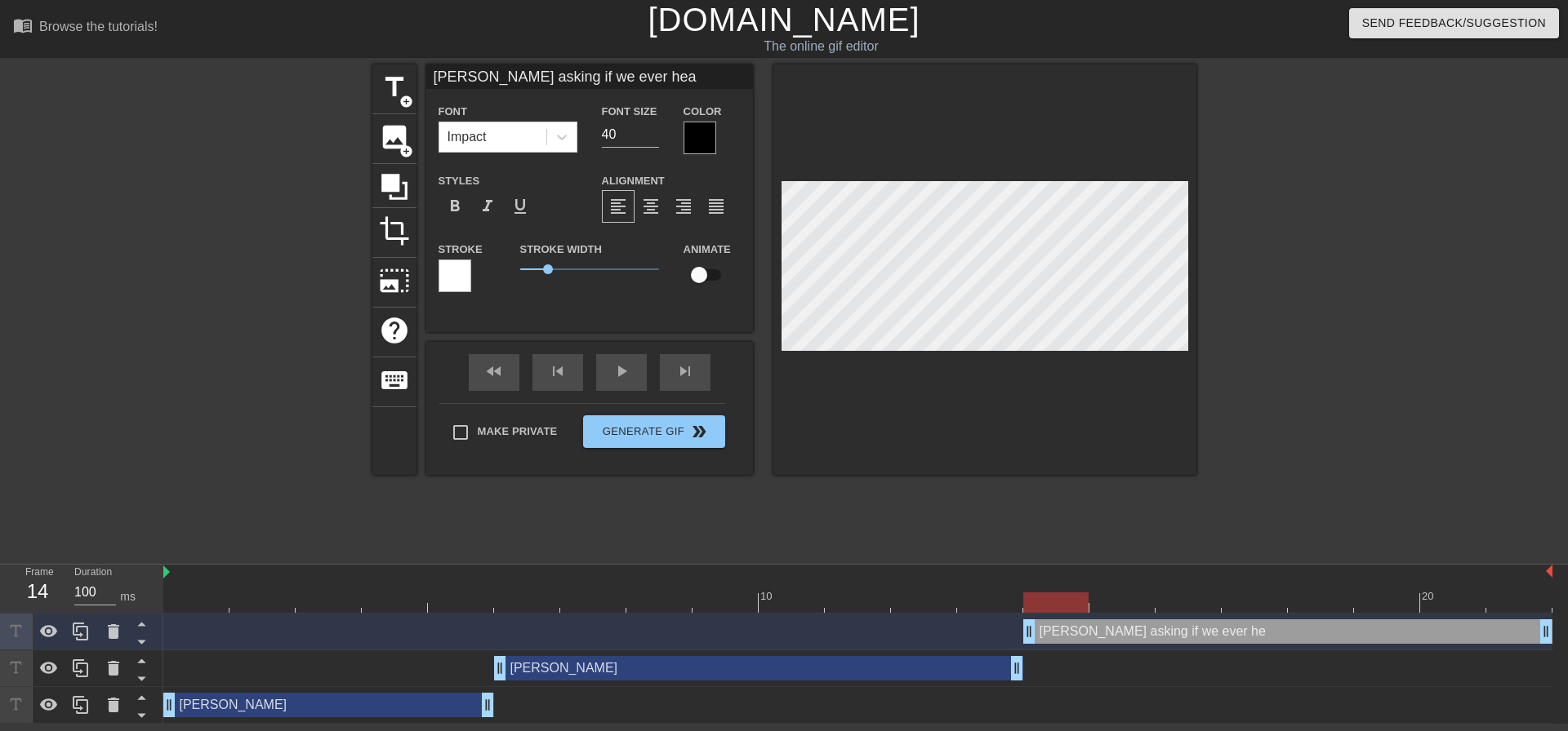
type input "[PERSON_NAME] asking if we ever hear"
type textarea "[PERSON_NAME] asking if we ever hear"
type input "[PERSON_NAME] asking if we ever heard"
type textarea "[PERSON_NAME] asking if we ever heard"
type input "[PERSON_NAME] asking if we ever heard"
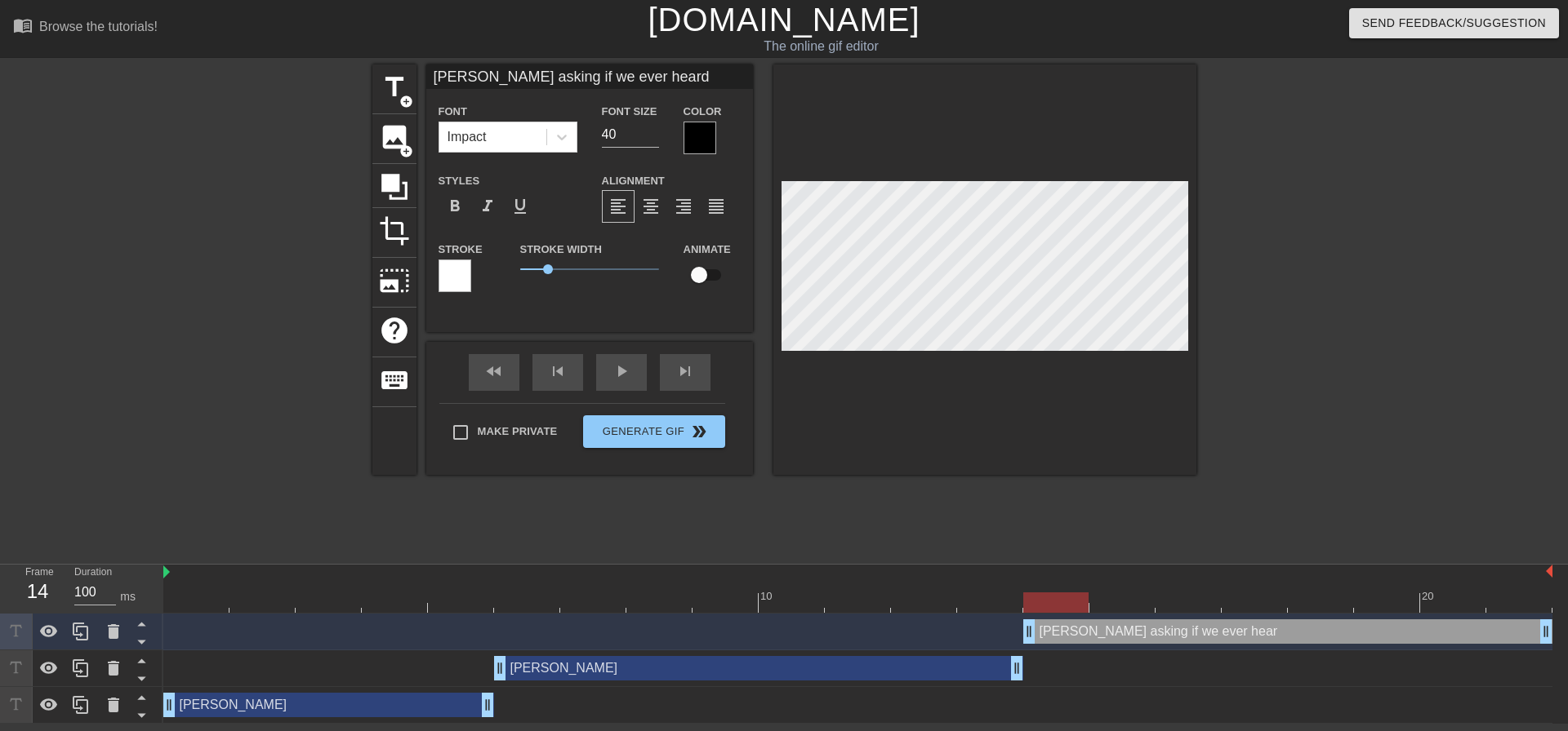
type textarea "[PERSON_NAME] asking if we ever heard"
type input "[PERSON_NAME] asking if we ever heard a"
type textarea "[PERSON_NAME] asking if we ever heard a"
type input "[PERSON_NAME] asking if we ever heard an"
type textarea "[PERSON_NAME] asking if we ever heard an"
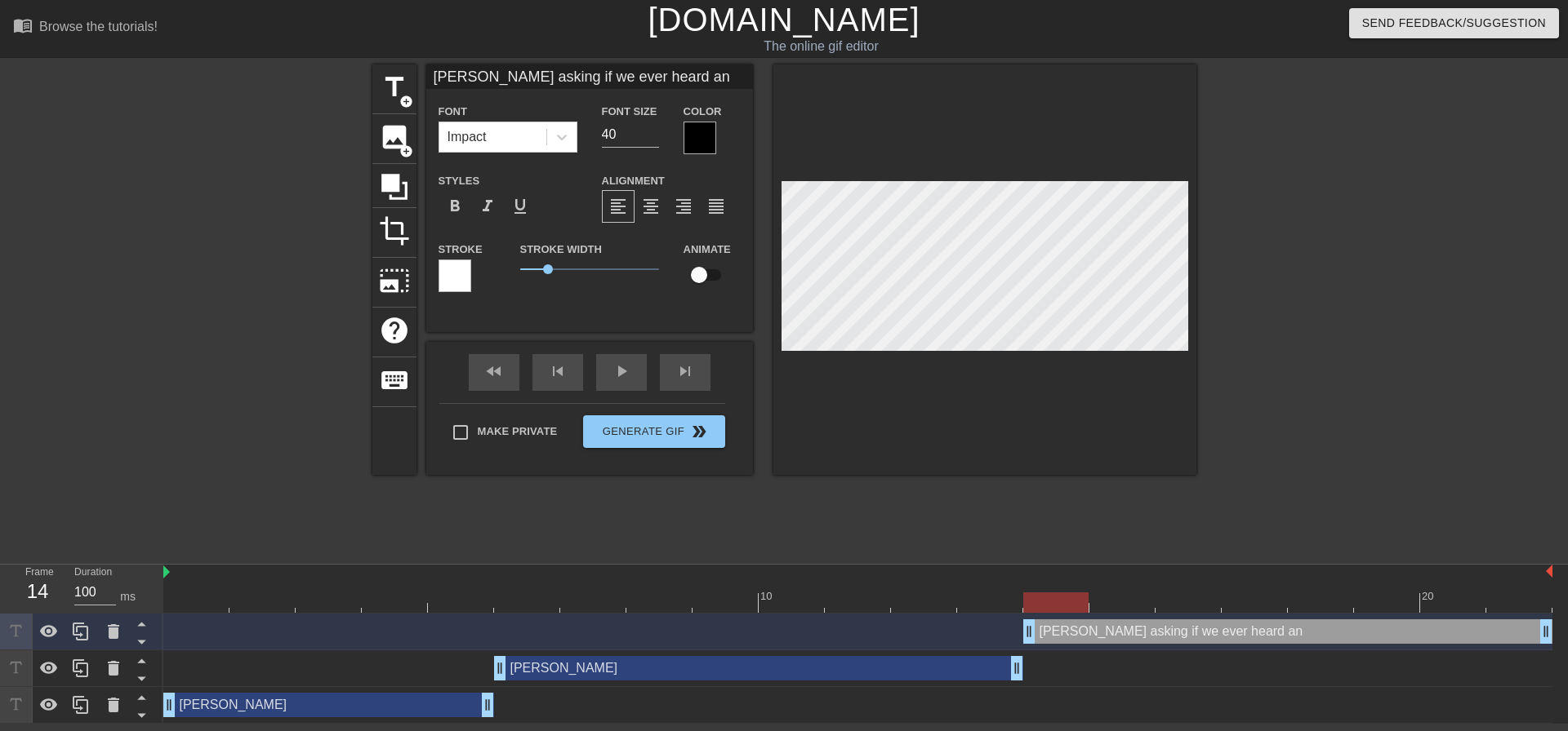
type input "[PERSON_NAME] asking if we ever heard any"
type textarea "[PERSON_NAME] asking if we ever heard any"
type input "[PERSON_NAME] asking if we ever heard anyt"
type textarea "[PERSON_NAME] asking if we ever heard anyt"
type input "[PERSON_NAME] asking if we ever heard anyth"
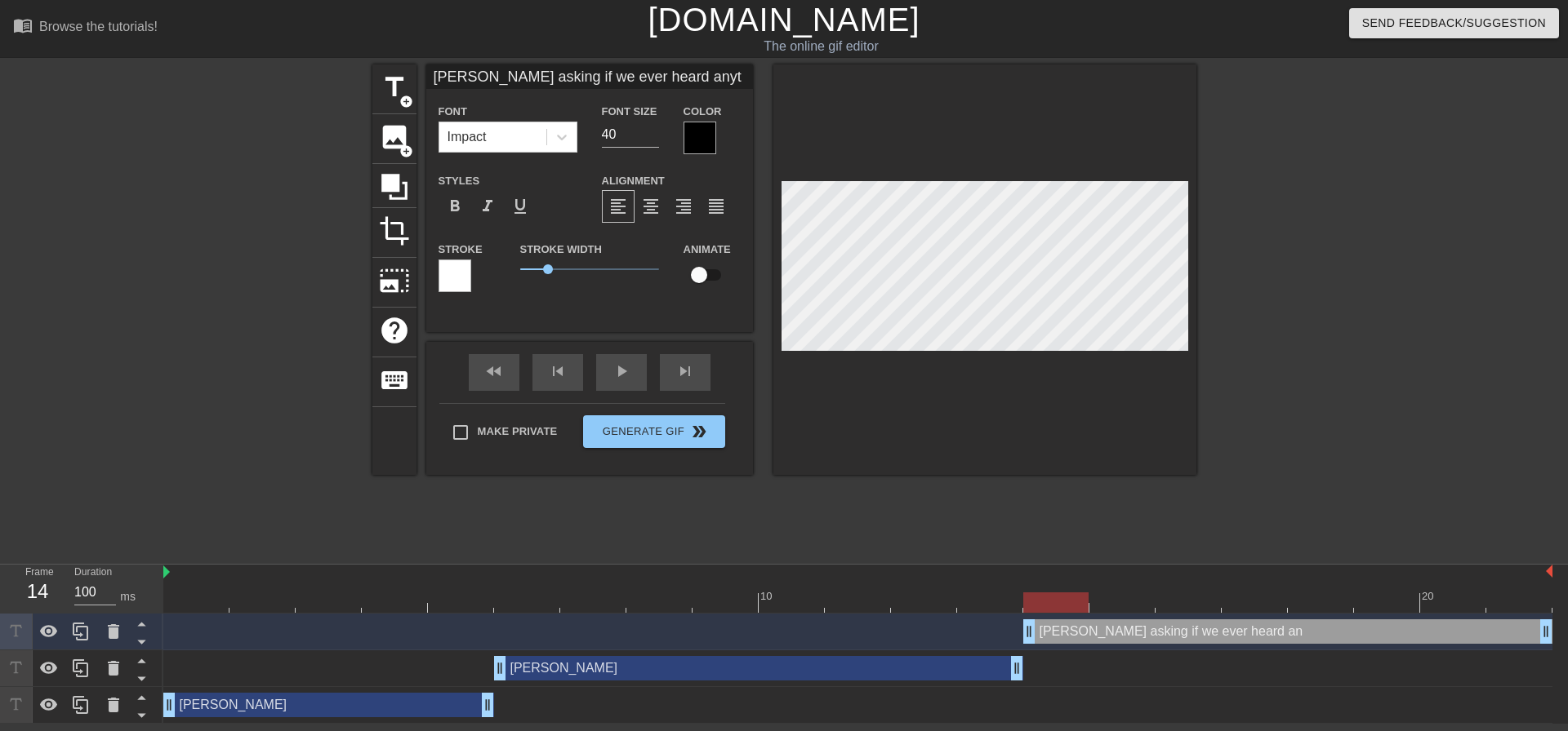
type textarea "[PERSON_NAME] asking if we ever heard anyth"
type input "[PERSON_NAME] asking if we ever heard anythi"
type textarea "[PERSON_NAME] asking if we ever heard anythi"
type input "[PERSON_NAME] asking if we ever heard anythin"
type textarea "[PERSON_NAME] asking if we ever heard anythin"
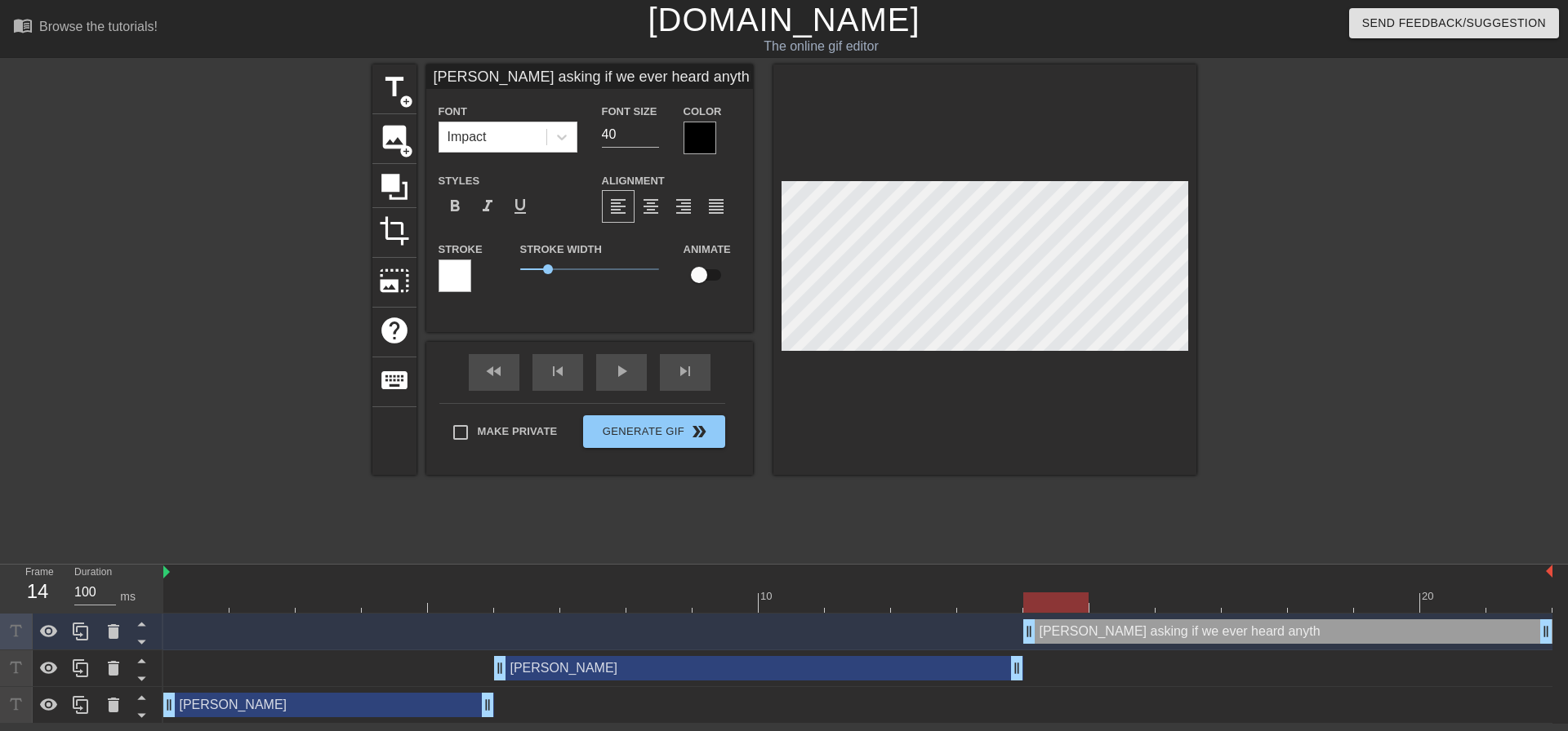
type input "[PERSON_NAME] asking if we ever heard anything"
type textarea "[PERSON_NAME] asking if we ever heard anything"
type input "[PERSON_NAME] asking if we ever heard anything"
type textarea "[PERSON_NAME] asking if we ever heard anything"
type input "[PERSON_NAME] asking if we ever heard anything w"
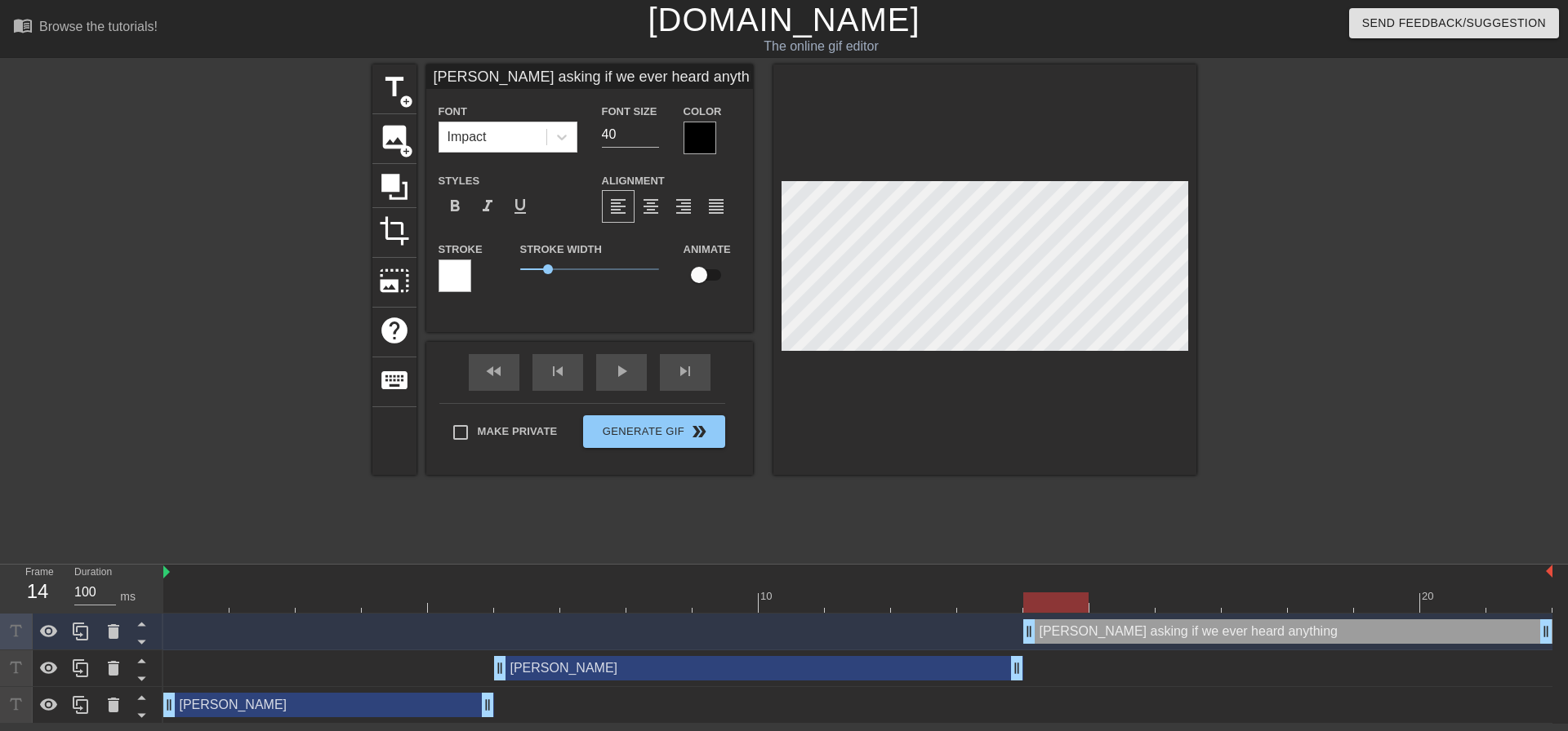
type textarea "[PERSON_NAME] asking if we ever heard anything w"
type input "[PERSON_NAME] asking if we ever heard anything wi"
type textarea "[PERSON_NAME] asking if we ever heard anything wi"
type input "[PERSON_NAME] asking if we ever heard anything wit"
type textarea "[PERSON_NAME] asking if we ever heard anything with"
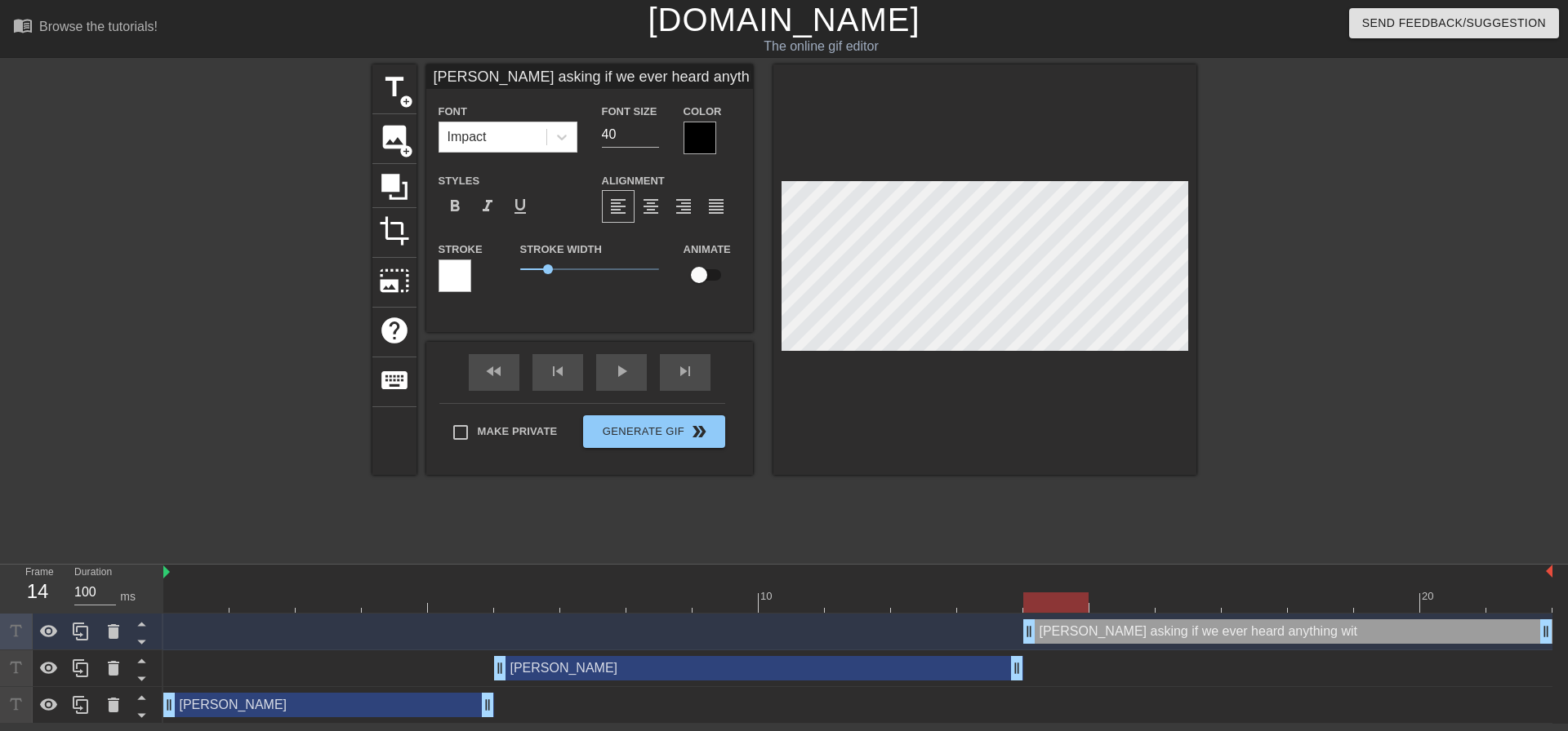
type input "[PERSON_NAME] asking if we ever heard anything with"
type textarea "[PERSON_NAME] asking if we ever heard anything with"
type input "[PERSON_NAME] asking if we ever heard anything with S"
type textarea "[PERSON_NAME] asking if we ever heard anything with S"
type input "[PERSON_NAME] asking if we ever heard anything with [PERSON_NAME]"
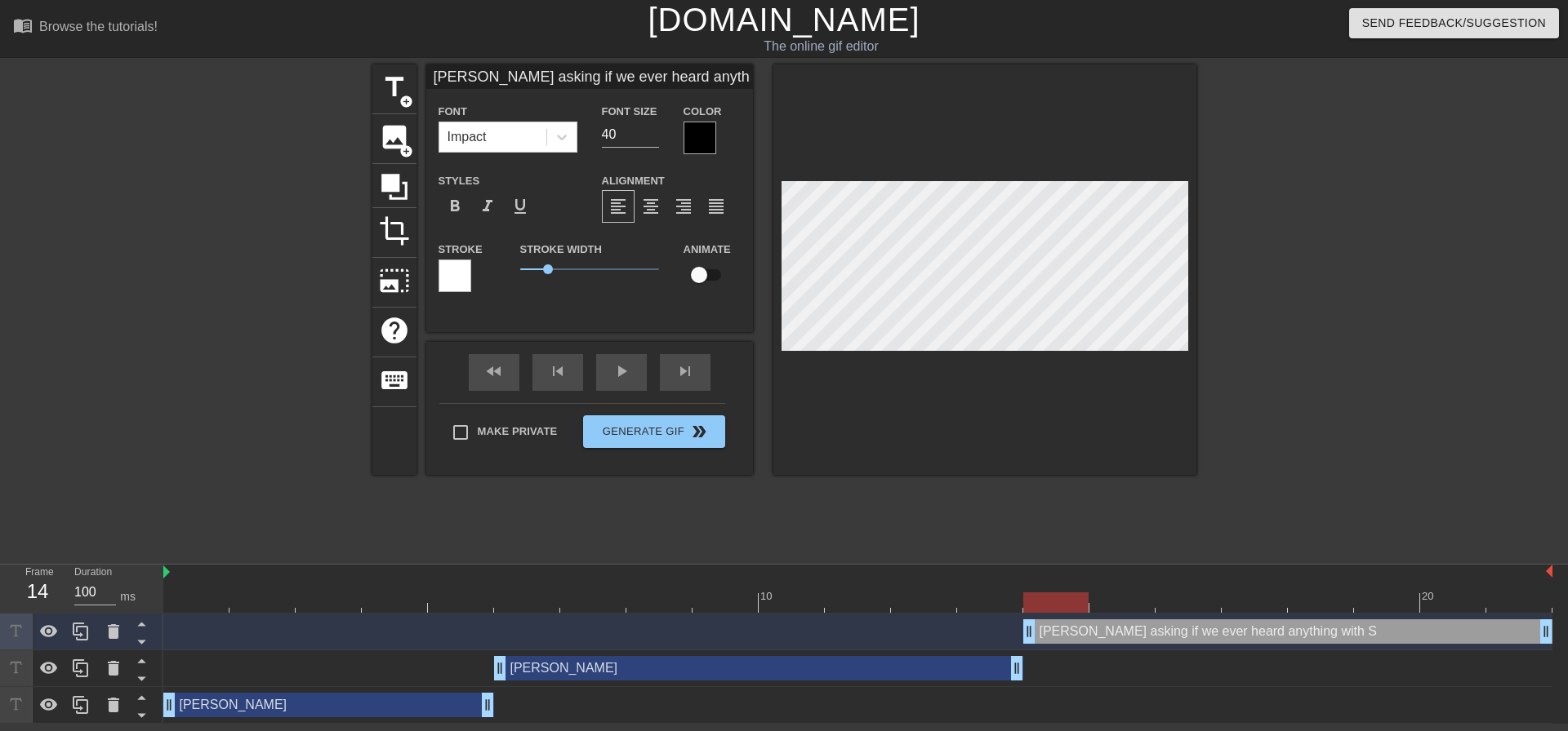
type textarea "[PERSON_NAME] asking if we ever heard anything with [PERSON_NAME]"
type input "[PERSON_NAME] asking if we ever heard anything with Sed"
type textarea "[PERSON_NAME] asking if we ever heard anything with Sed"
type input "[PERSON_NAME] asking if we ever heard anything with [PERSON_NAME]"
type textarea "[PERSON_NAME] asking if we ever heard anything with [PERSON_NAME]"
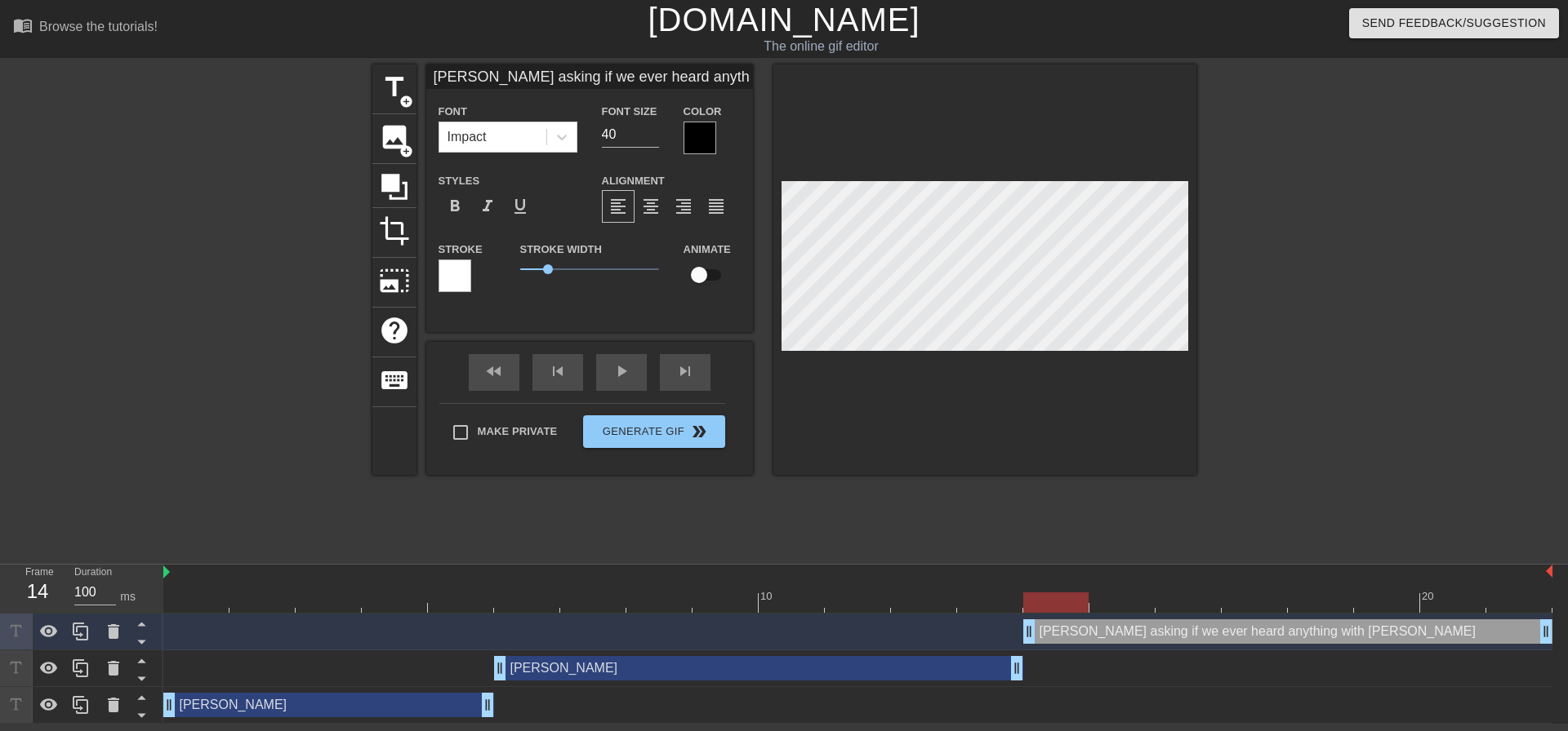
type input "[PERSON_NAME] asking if we ever heard anything with [PERSON_NAME]"
type textarea "[PERSON_NAME] asking if we ever heard anything with [PERSON_NAME]"
type input "[PERSON_NAME] asking if we ever heard anything with [PERSON_NAME]"
type textarea "[PERSON_NAME] asking if we ever heard anything with [PERSON_NAME]"
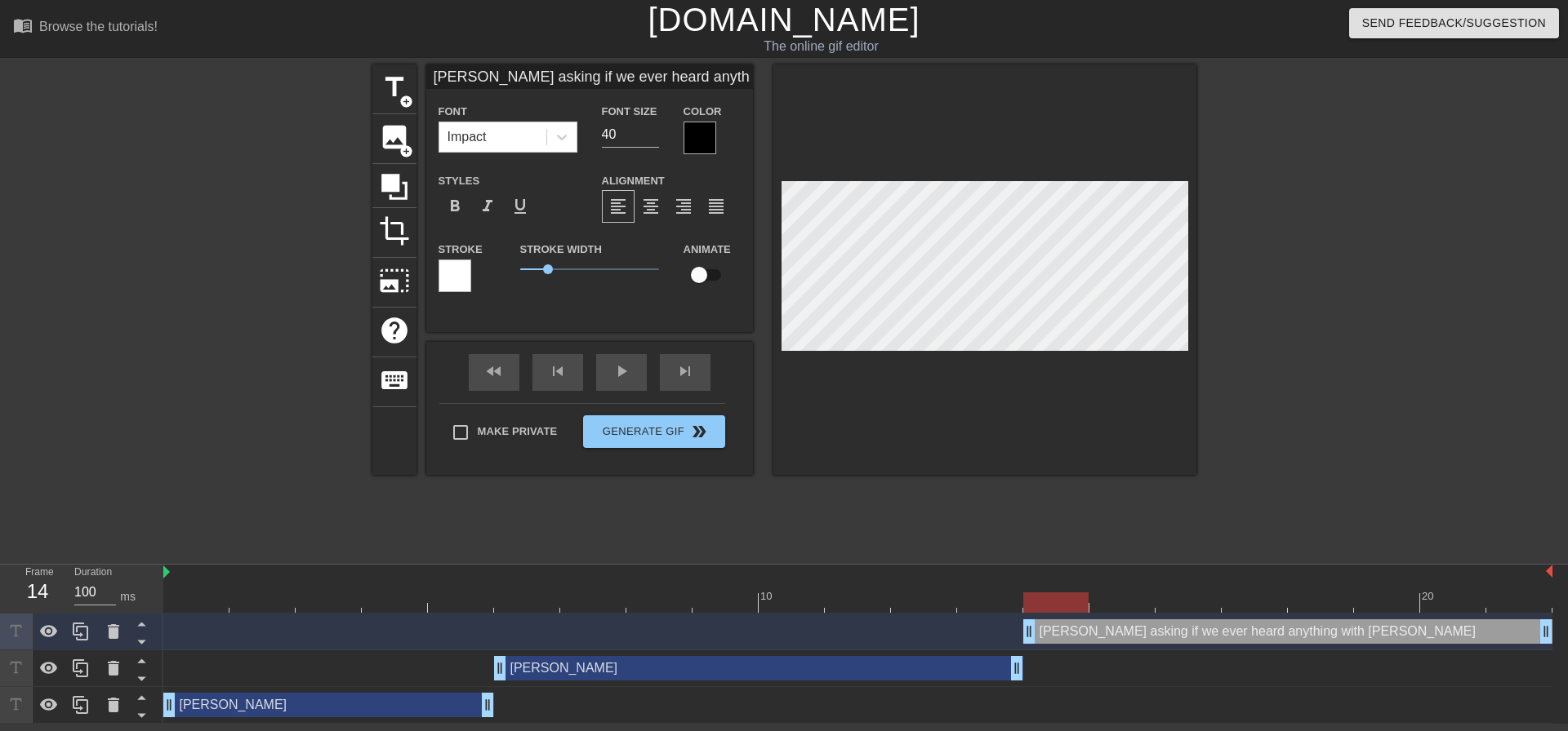
type input "[PERSON_NAME] asking if we ever heard anything with [PERSON_NAME]?"
type textarea "[PERSON_NAME] asking if we ever heard anything with [PERSON_NAME]?"
type input "21"
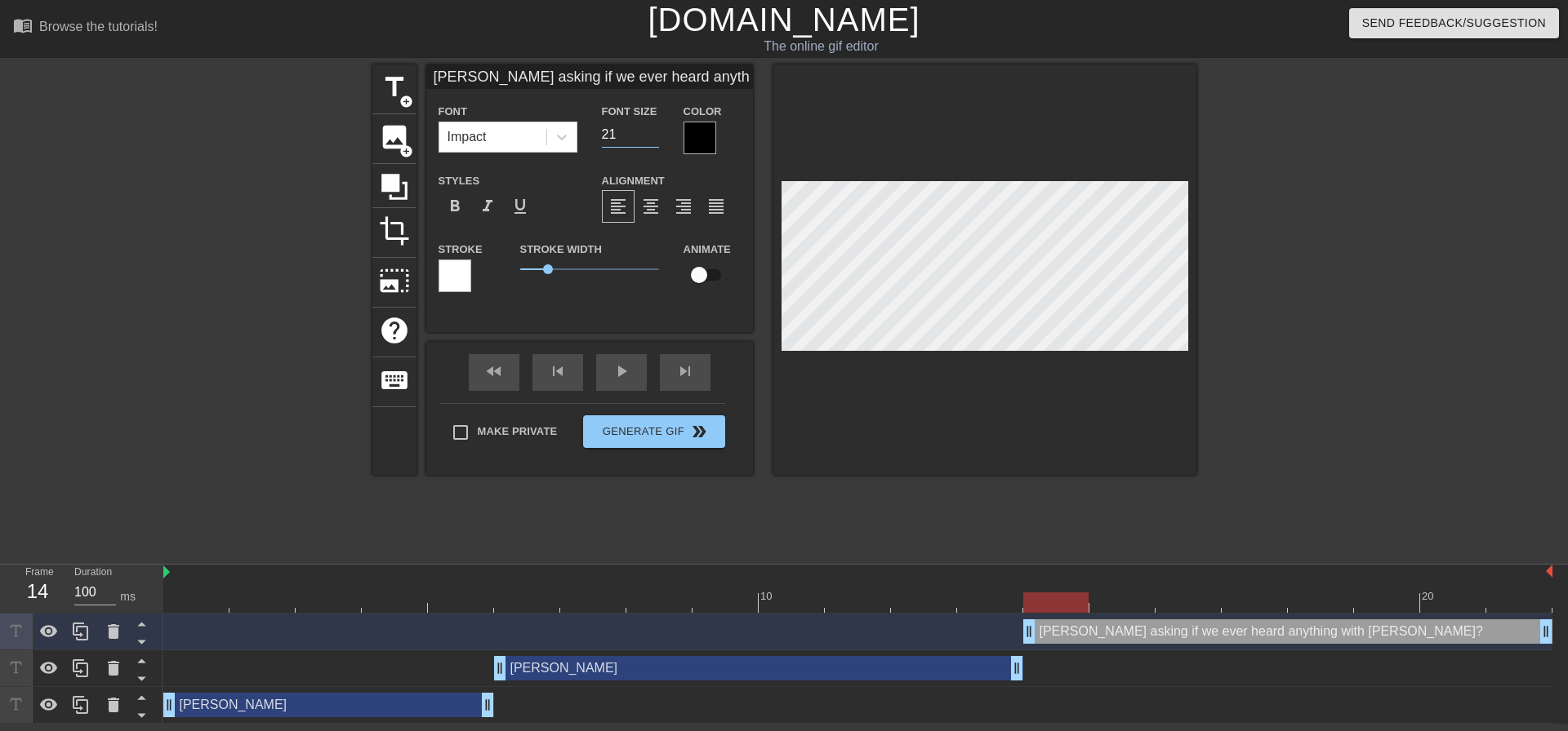
click at [657, 136] on input "21" at bounding box center [630, 135] width 57 height 26
type input "[PERSON_NAME] asking if we ever heard anything with [PERSON_NAME]?"
type textarea "[PERSON_NAME] asking if we ever heard anything with [PERSON_NAME]?"
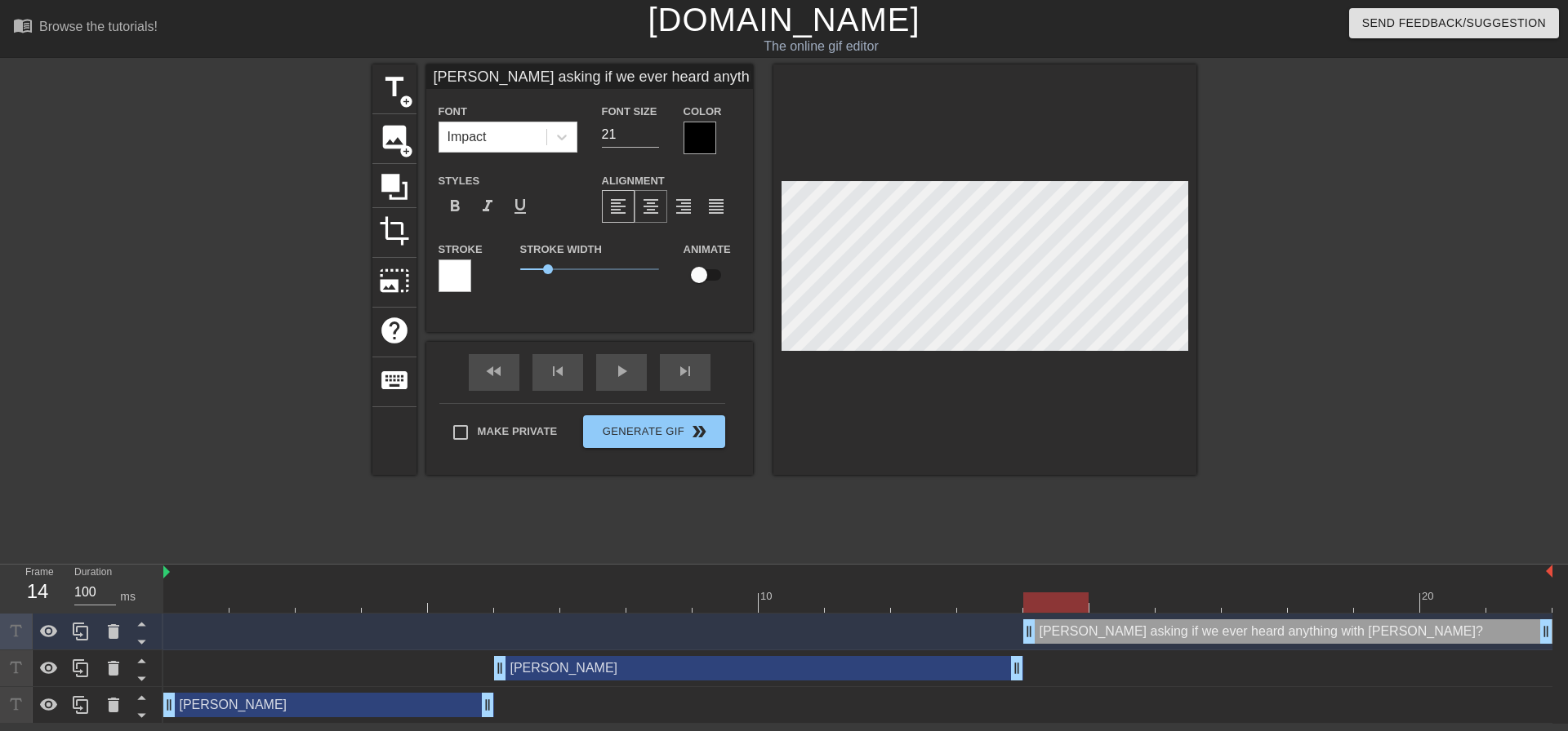
click at [648, 198] on span "format_align_center" at bounding box center [650, 206] width 20 height 20
click at [1350, 267] on div at bounding box center [1338, 309] width 245 height 490
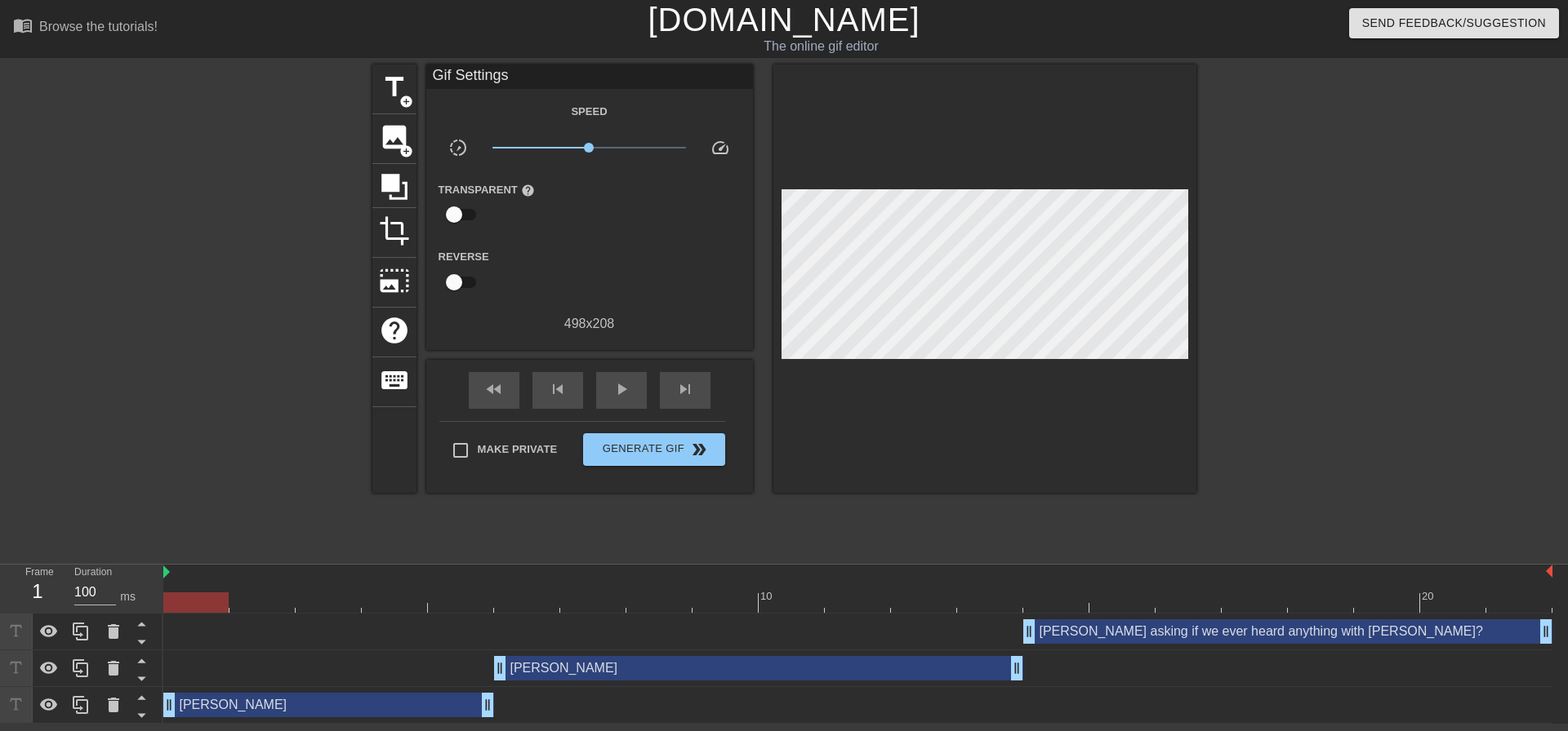
drag, startPoint x: 1016, startPoint y: 596, endPoint x: 177, endPoint y: 573, distance: 839.3
click at [177, 573] on div "10 20" at bounding box center [857, 589] width 1389 height 48
click at [620, 391] on span "play_arrow" at bounding box center [620, 389] width 20 height 20
click at [661, 446] on span "Generate Gif double_arrow" at bounding box center [654, 449] width 129 height 20
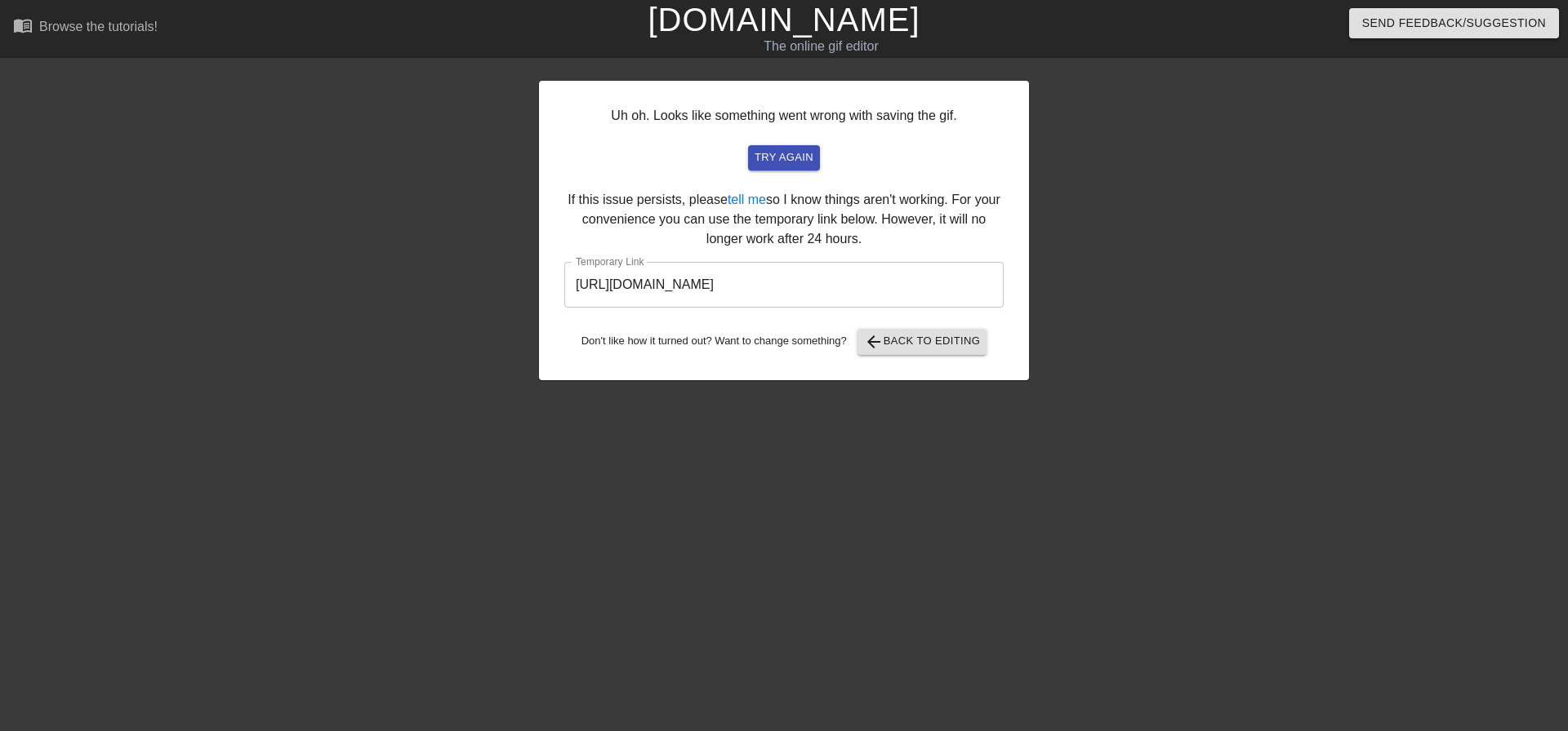
click at [769, 290] on input "[URL][DOMAIN_NAME]" at bounding box center [784, 284] width 439 height 46
drag, startPoint x: 769, startPoint y: 290, endPoint x: 748, endPoint y: 287, distance: 21.2
click at [748, 287] on input "[URL][DOMAIN_NAME]" at bounding box center [784, 284] width 439 height 46
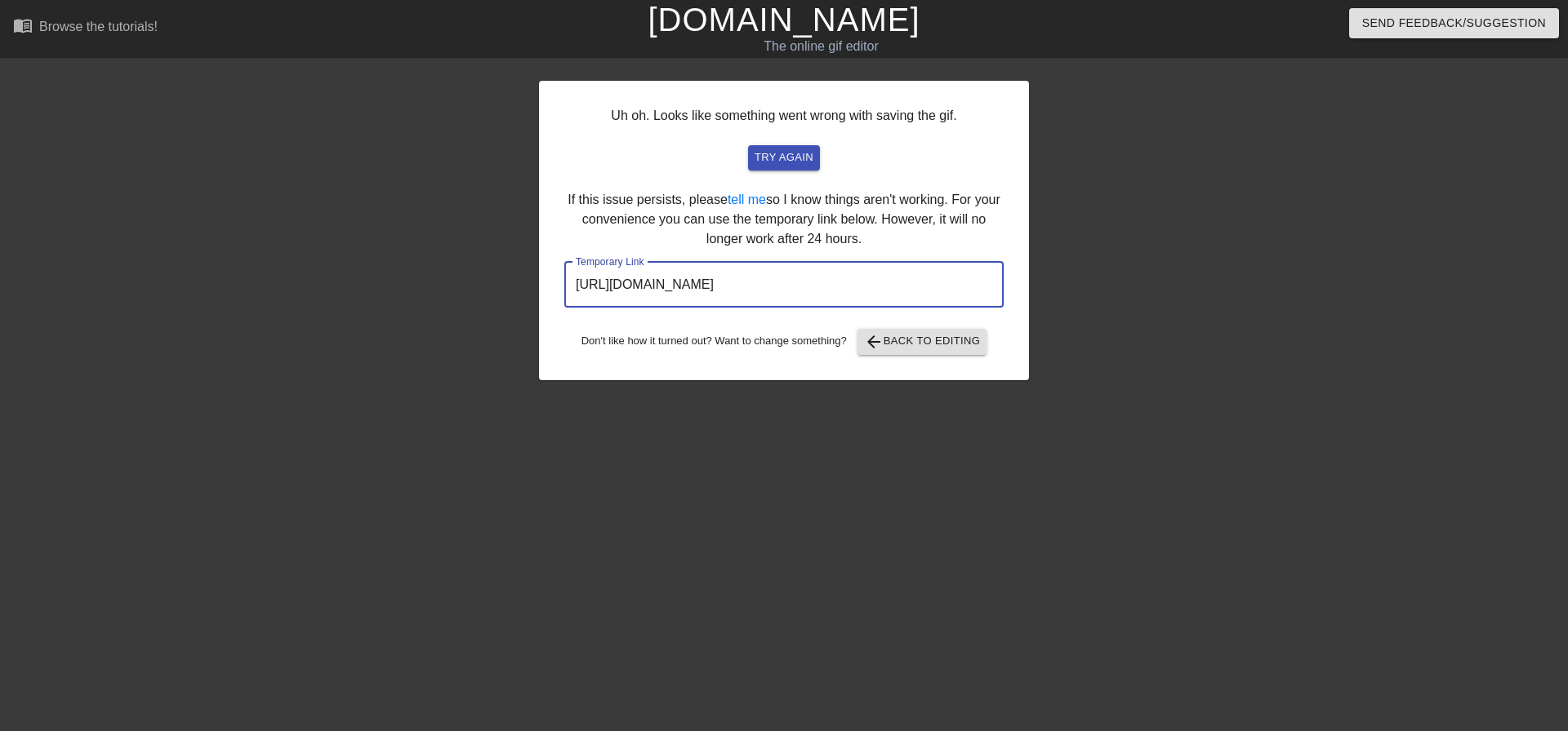
click at [748, 287] on input "[URL][DOMAIN_NAME]" at bounding box center [784, 284] width 439 height 46
